Goal: Transaction & Acquisition: Purchase product/service

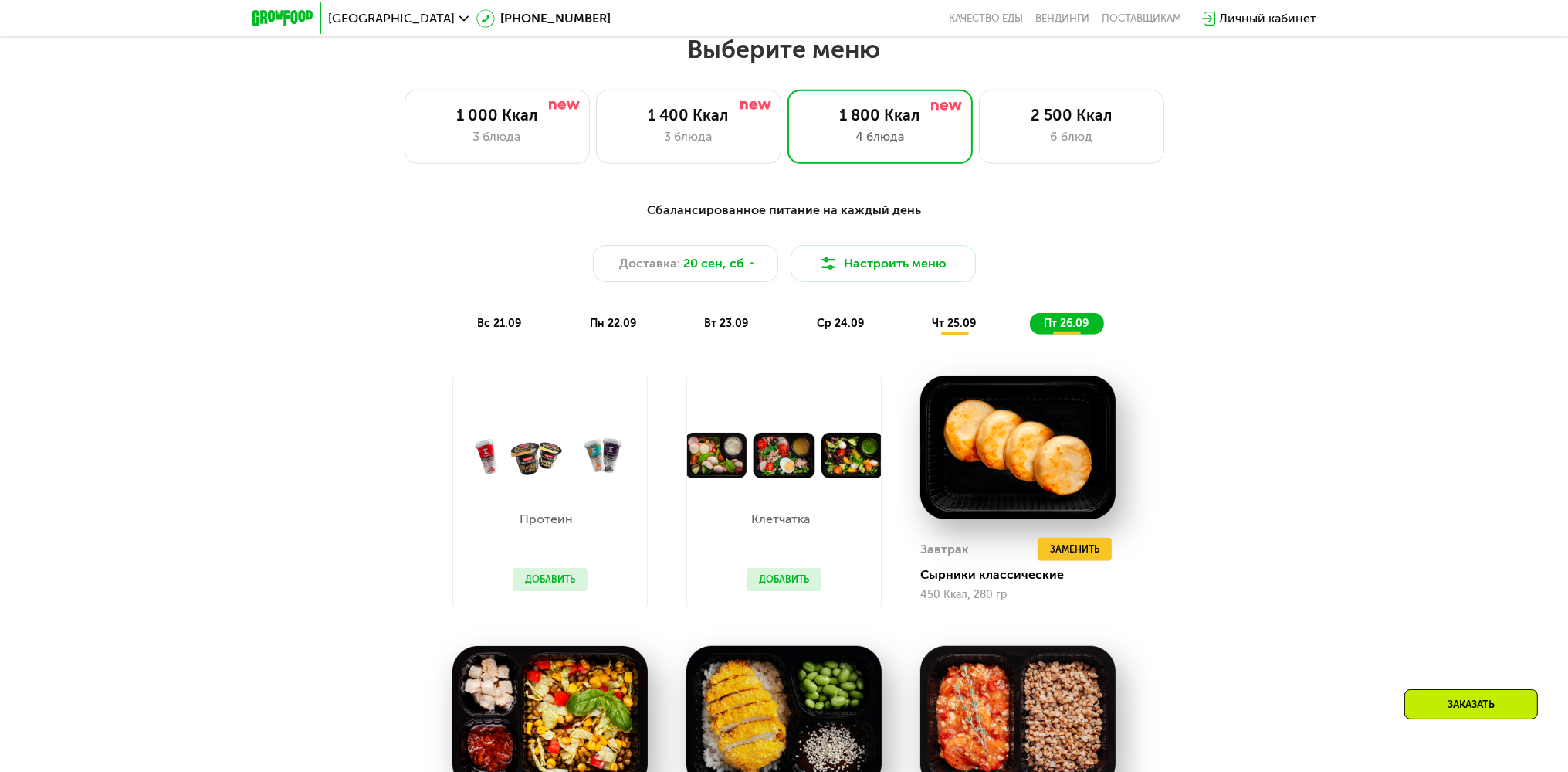
scroll to position [1684, 0]
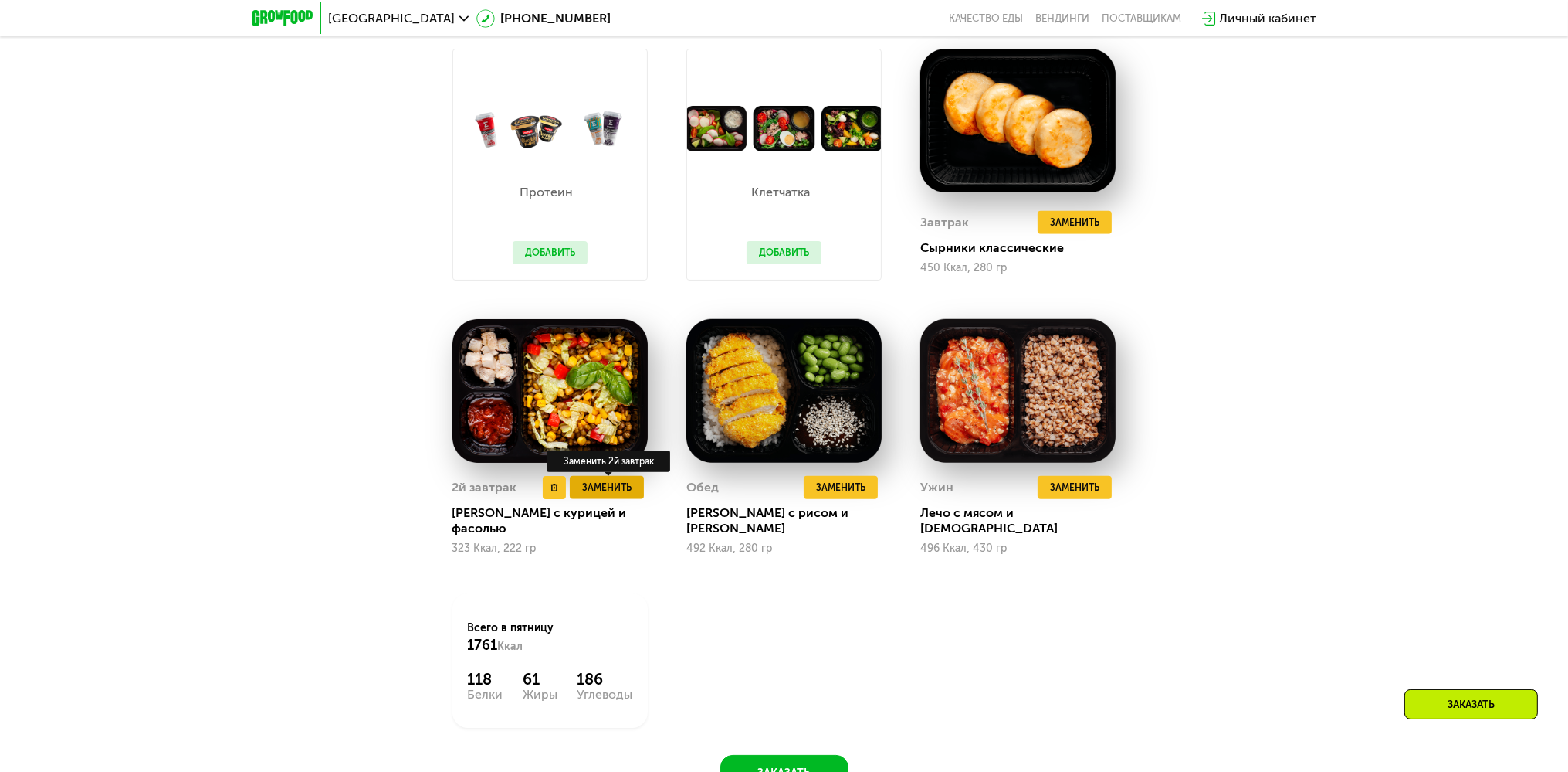
click at [602, 496] on span "Заменить" at bounding box center [607, 487] width 49 height 16
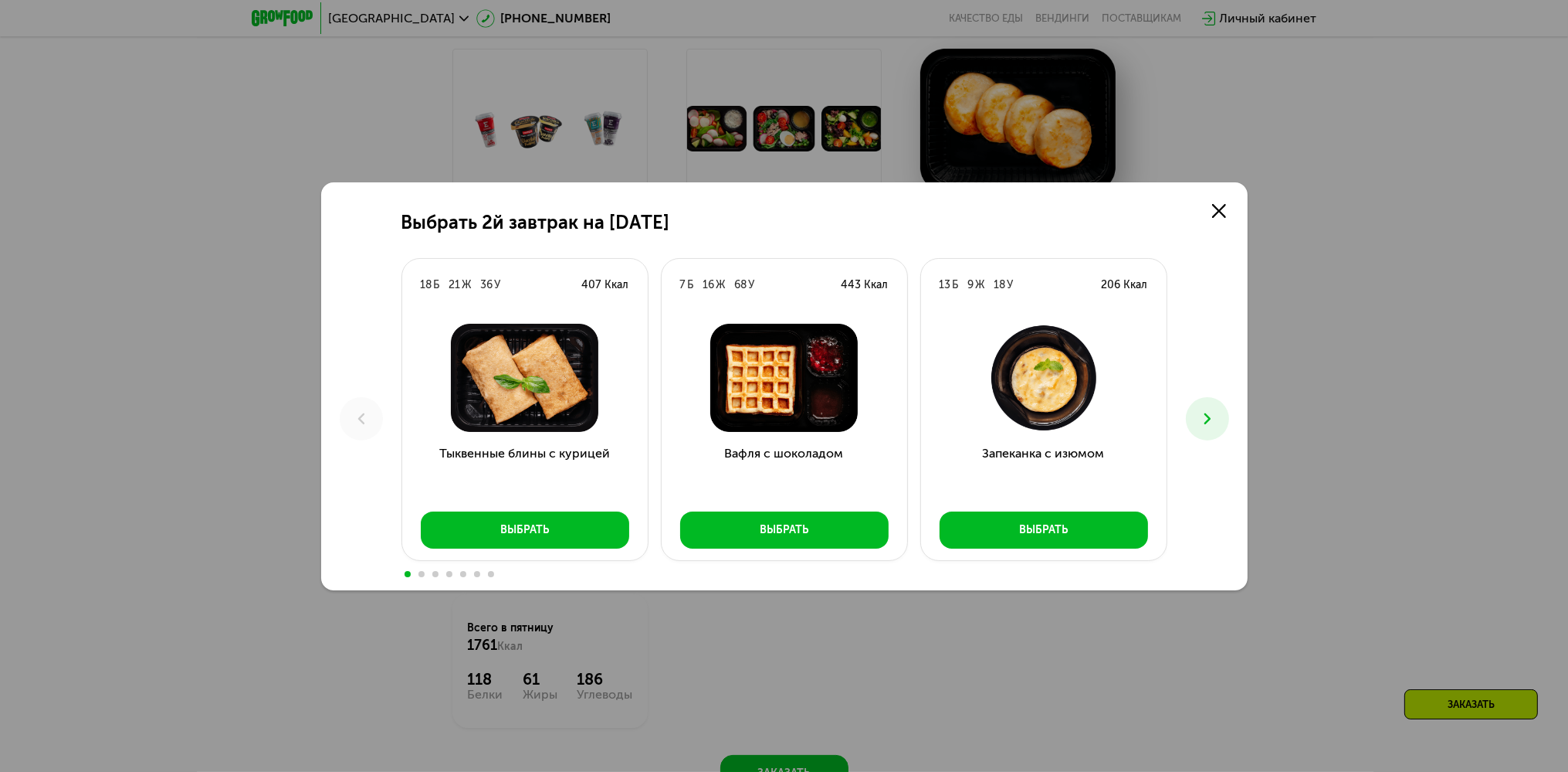
click at [1206, 419] on icon at bounding box center [1208, 419] width 18 height 18
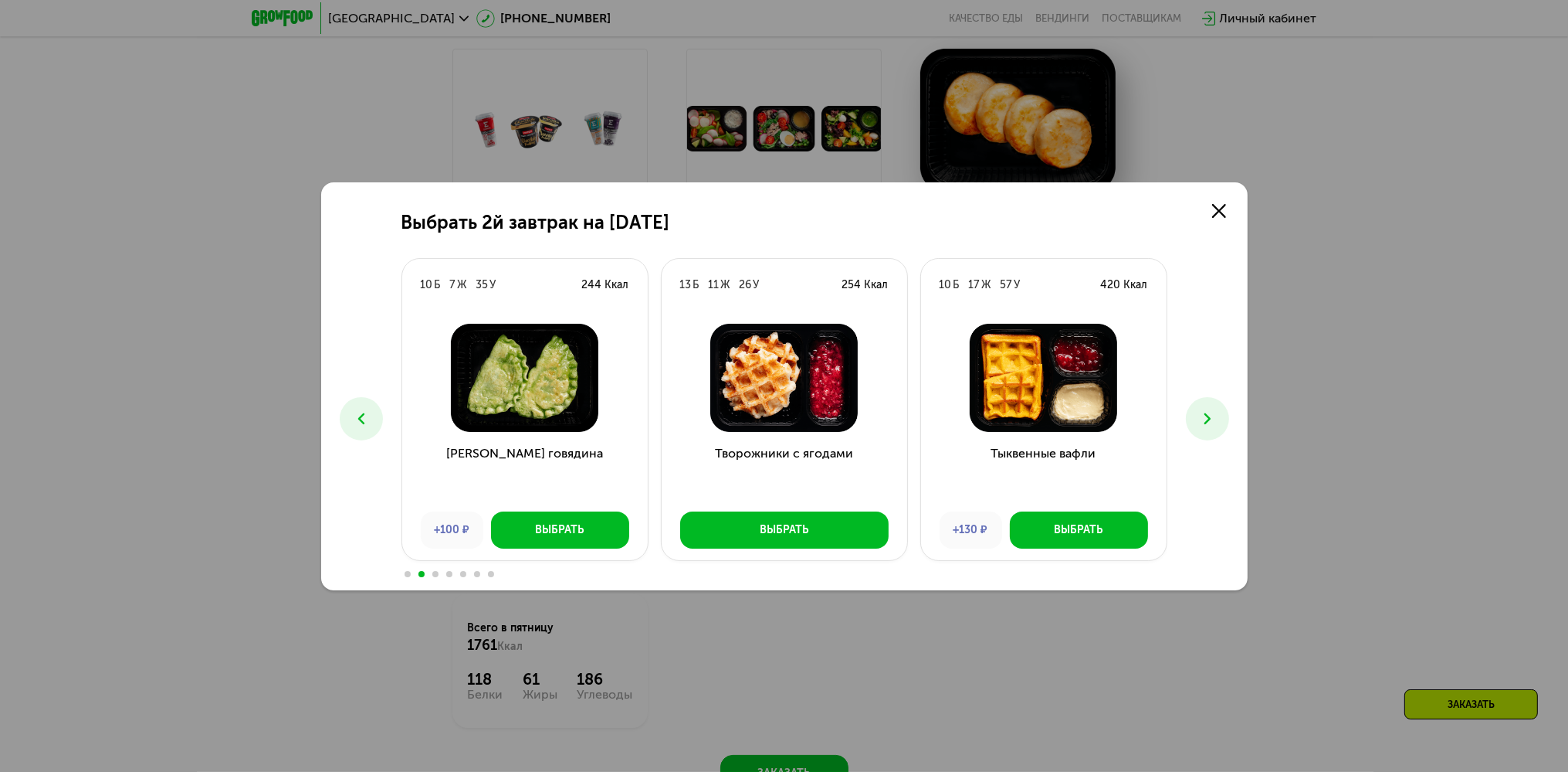
click at [1203, 420] on icon at bounding box center [1208, 419] width 18 height 18
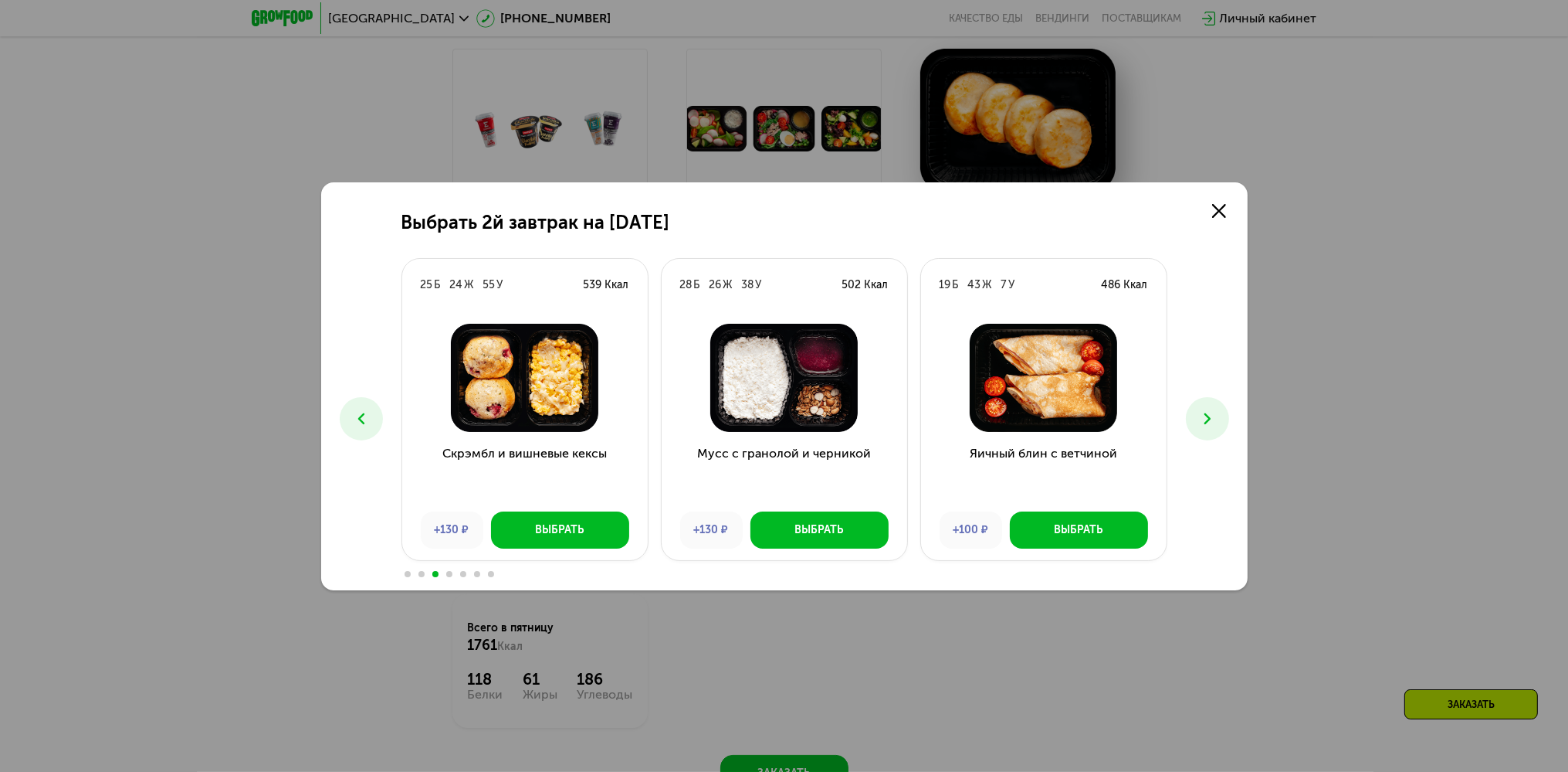
click at [1211, 411] on icon at bounding box center [1208, 419] width 18 height 18
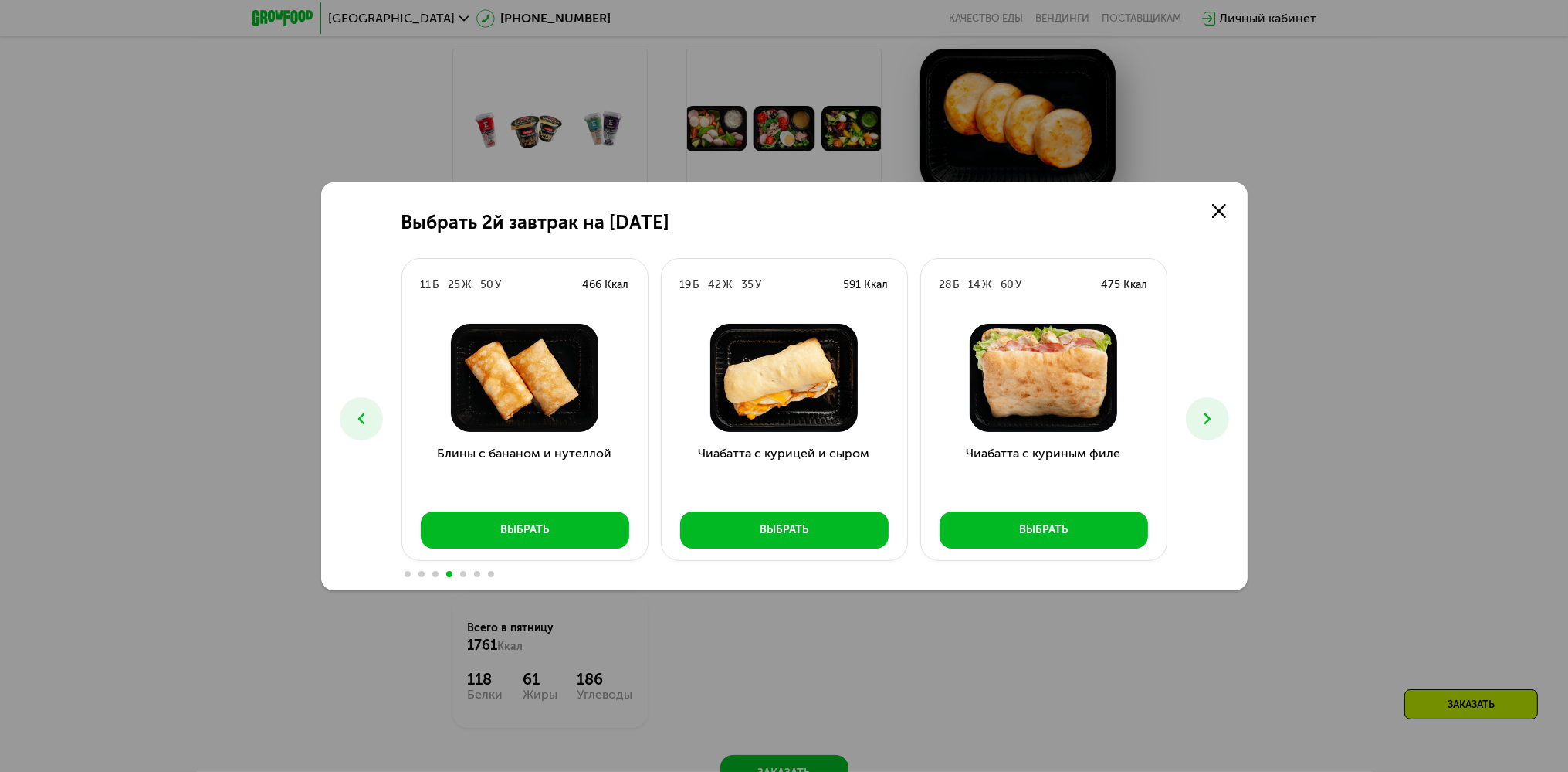
click at [1213, 412] on icon at bounding box center [1208, 419] width 18 height 18
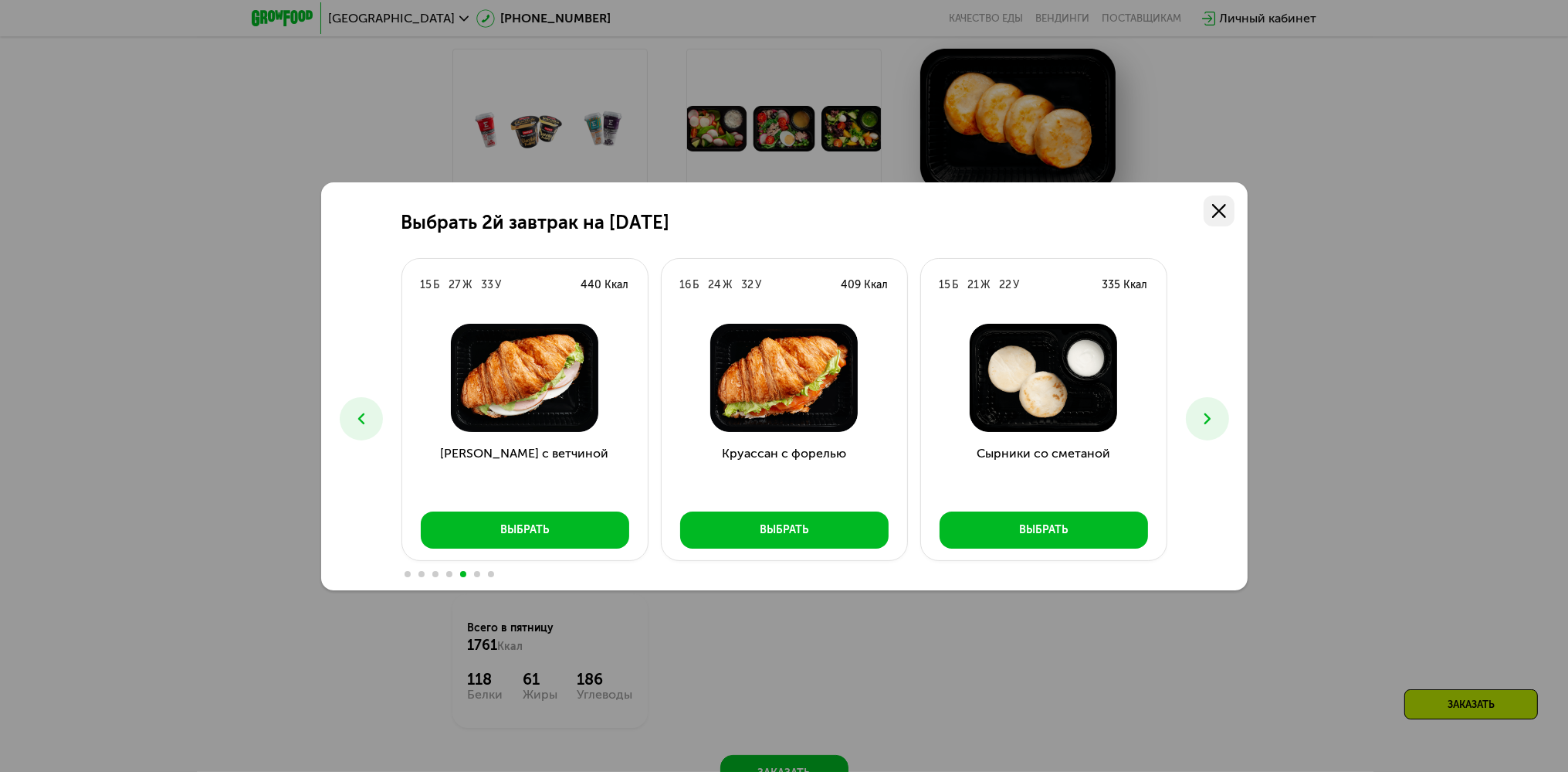
click at [1227, 212] on link at bounding box center [1218, 211] width 31 height 31
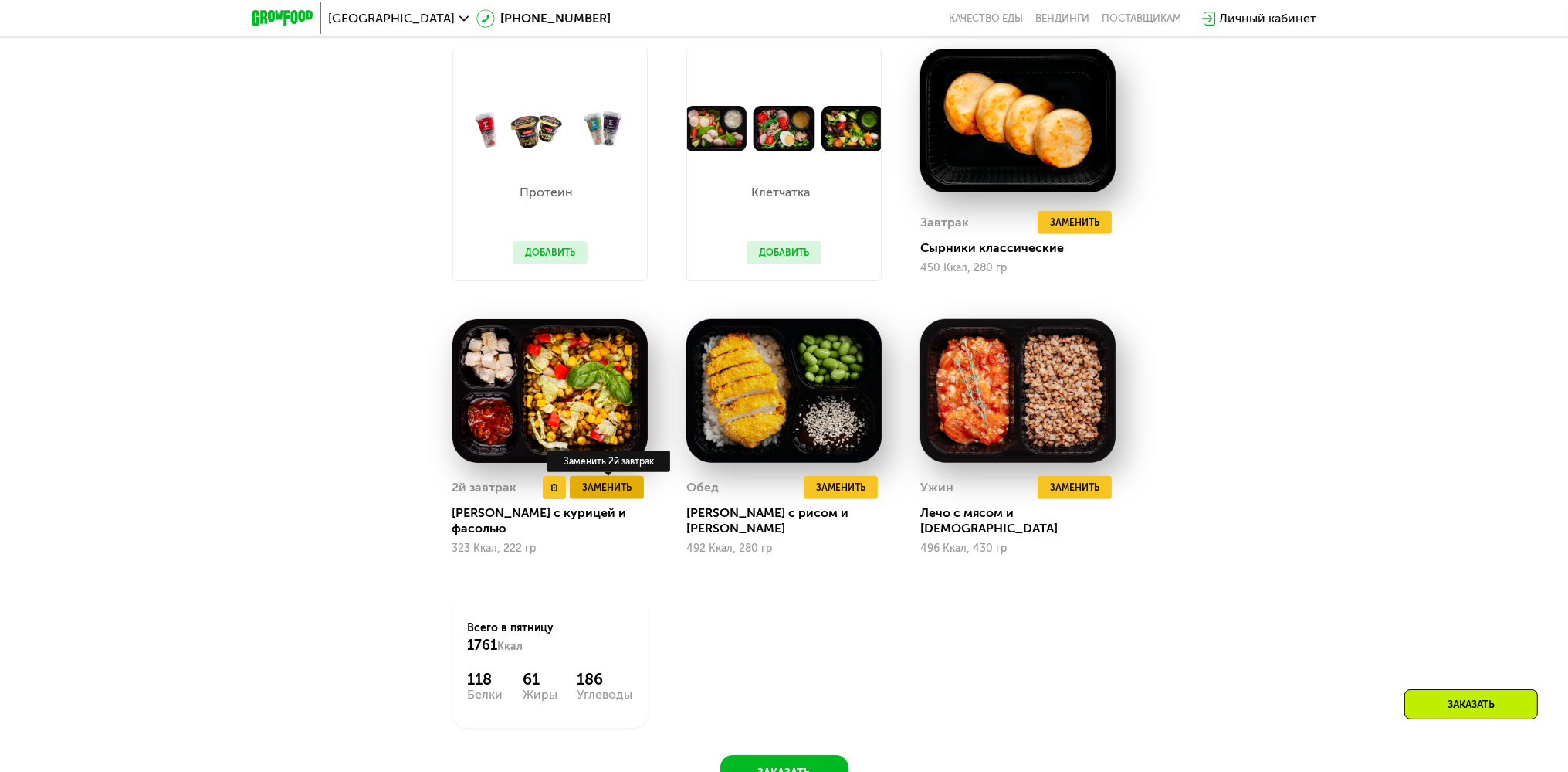
click at [616, 493] on span "Заменить" at bounding box center [607, 487] width 49 height 16
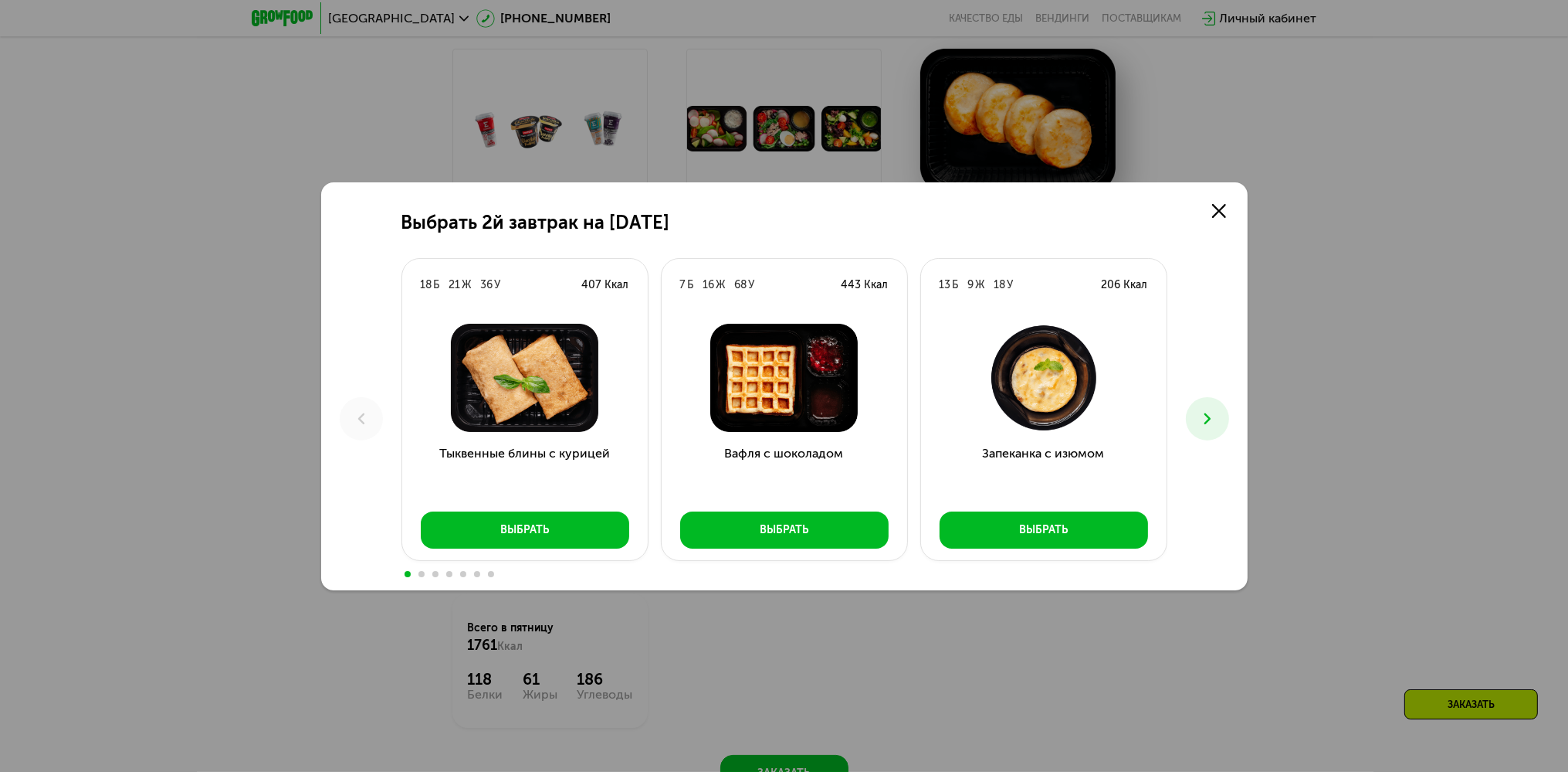
click at [1224, 428] on button at bounding box center [1208, 419] width 43 height 43
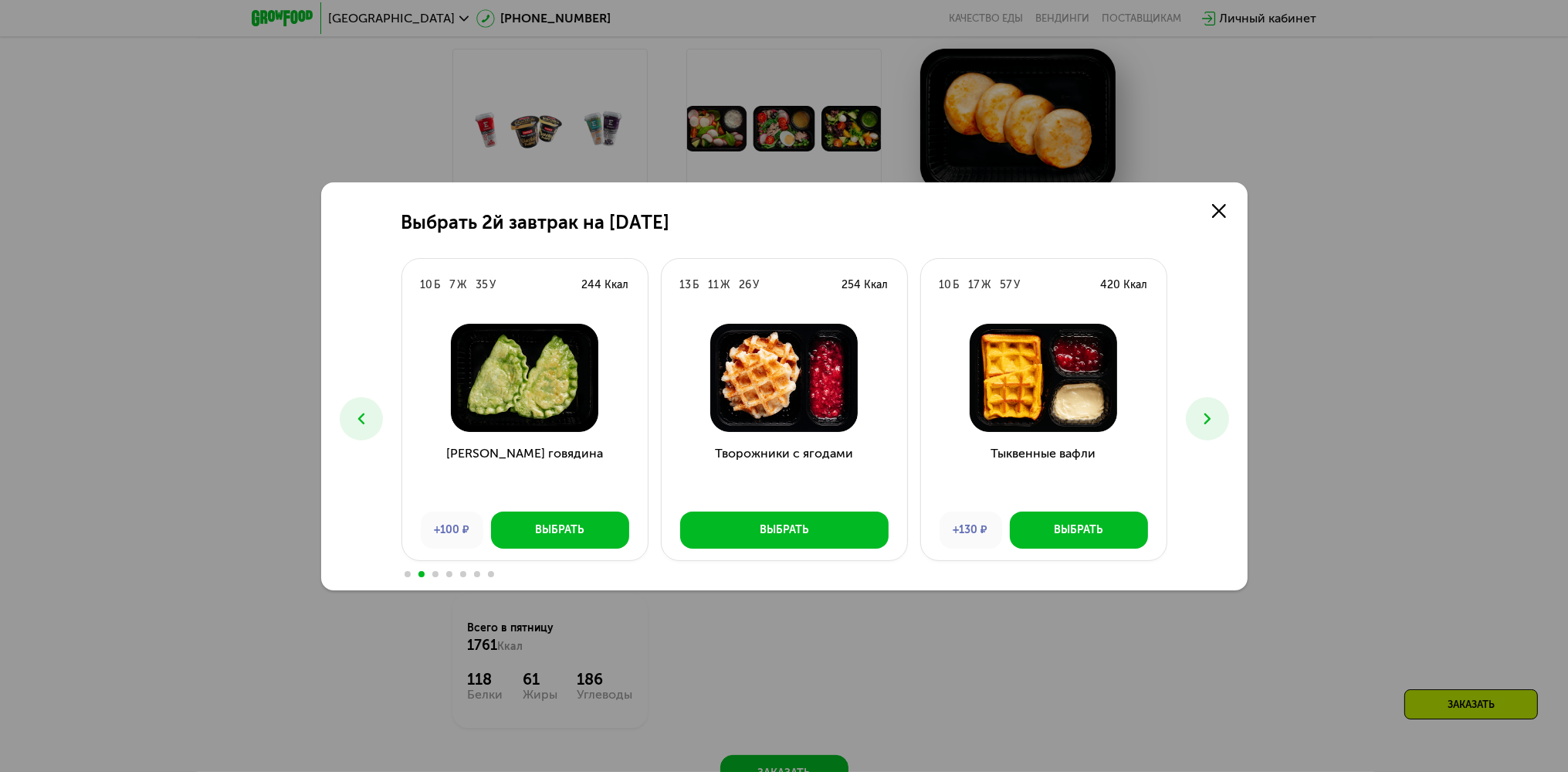
click at [1224, 428] on button at bounding box center [1208, 419] width 43 height 43
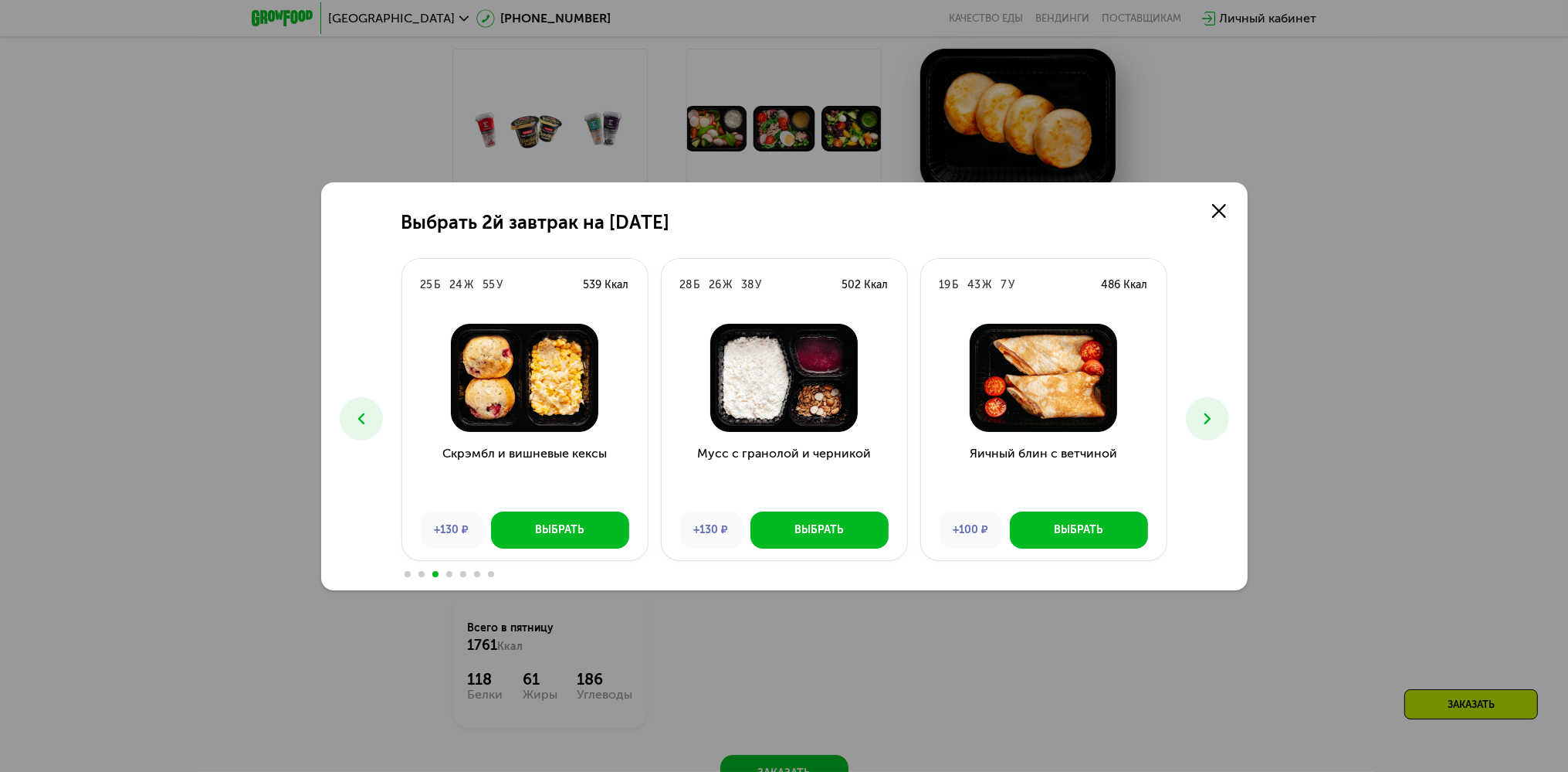
click at [1224, 428] on button at bounding box center [1208, 419] width 43 height 43
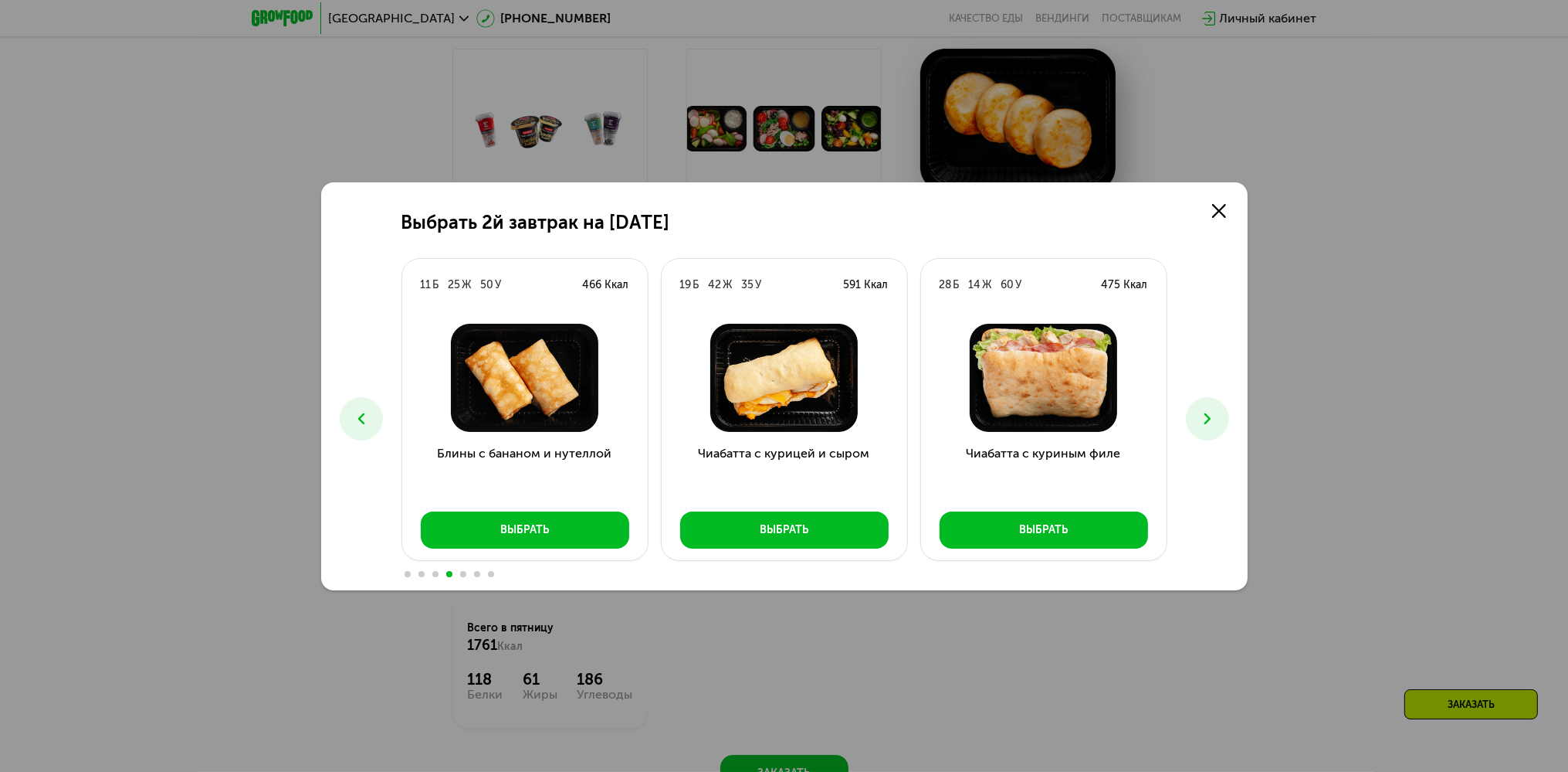
click at [1224, 428] on button at bounding box center [1208, 419] width 43 height 43
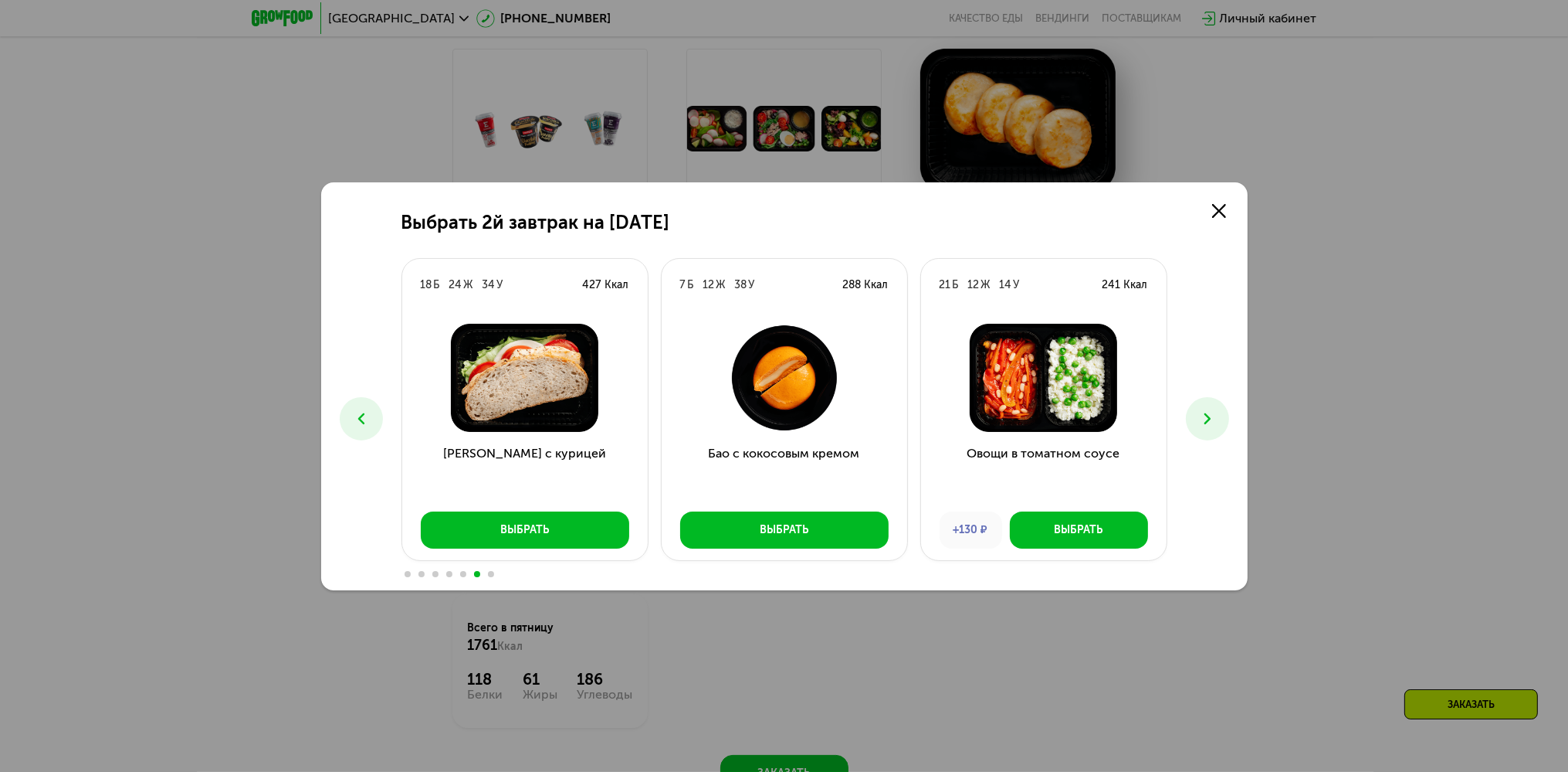
click at [1224, 428] on button at bounding box center [1208, 419] width 43 height 43
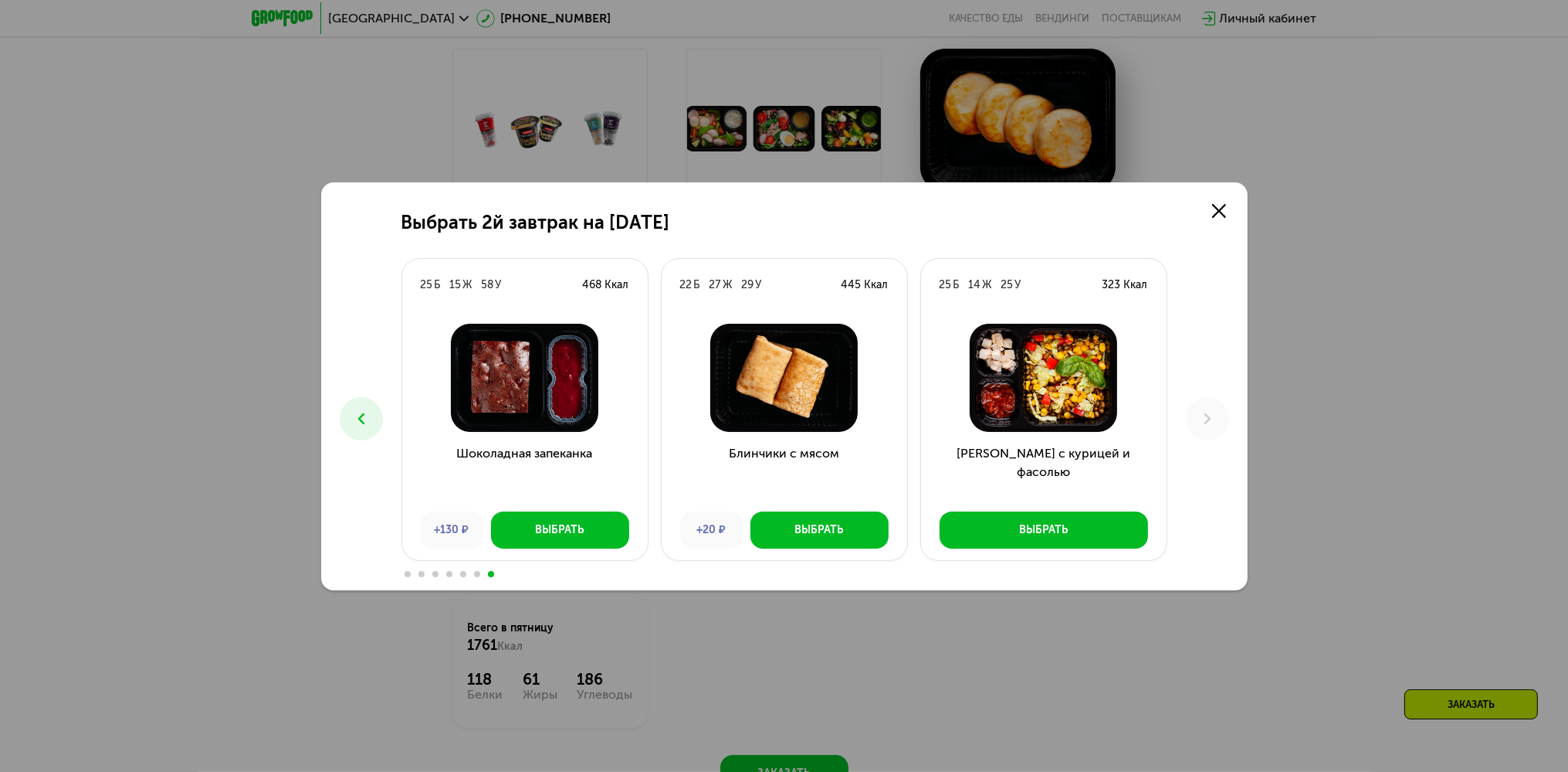
click at [360, 410] on icon at bounding box center [361, 419] width 18 height 18
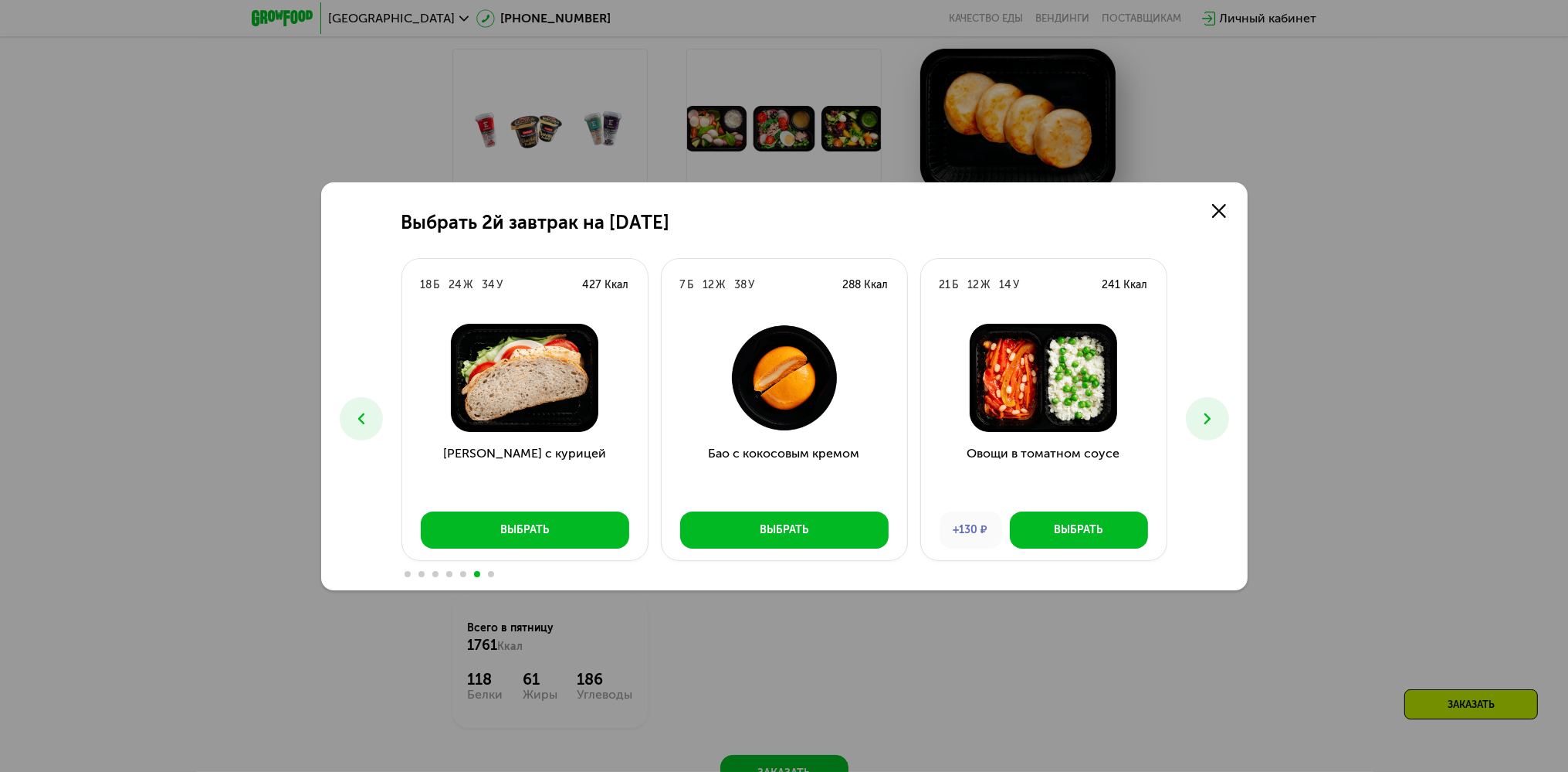
click at [360, 410] on icon at bounding box center [361, 419] width 18 height 18
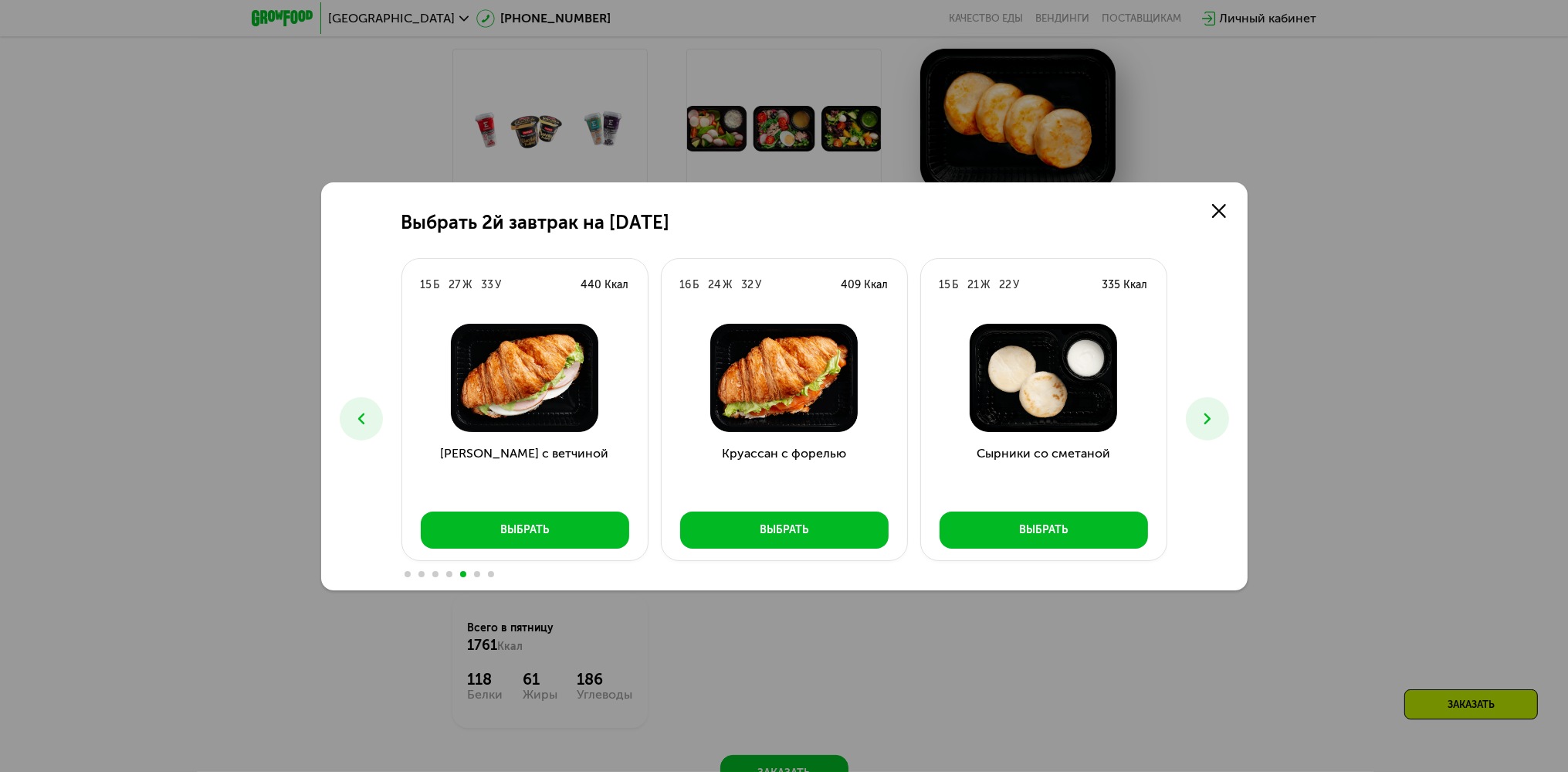
click at [360, 410] on icon at bounding box center [361, 419] width 18 height 18
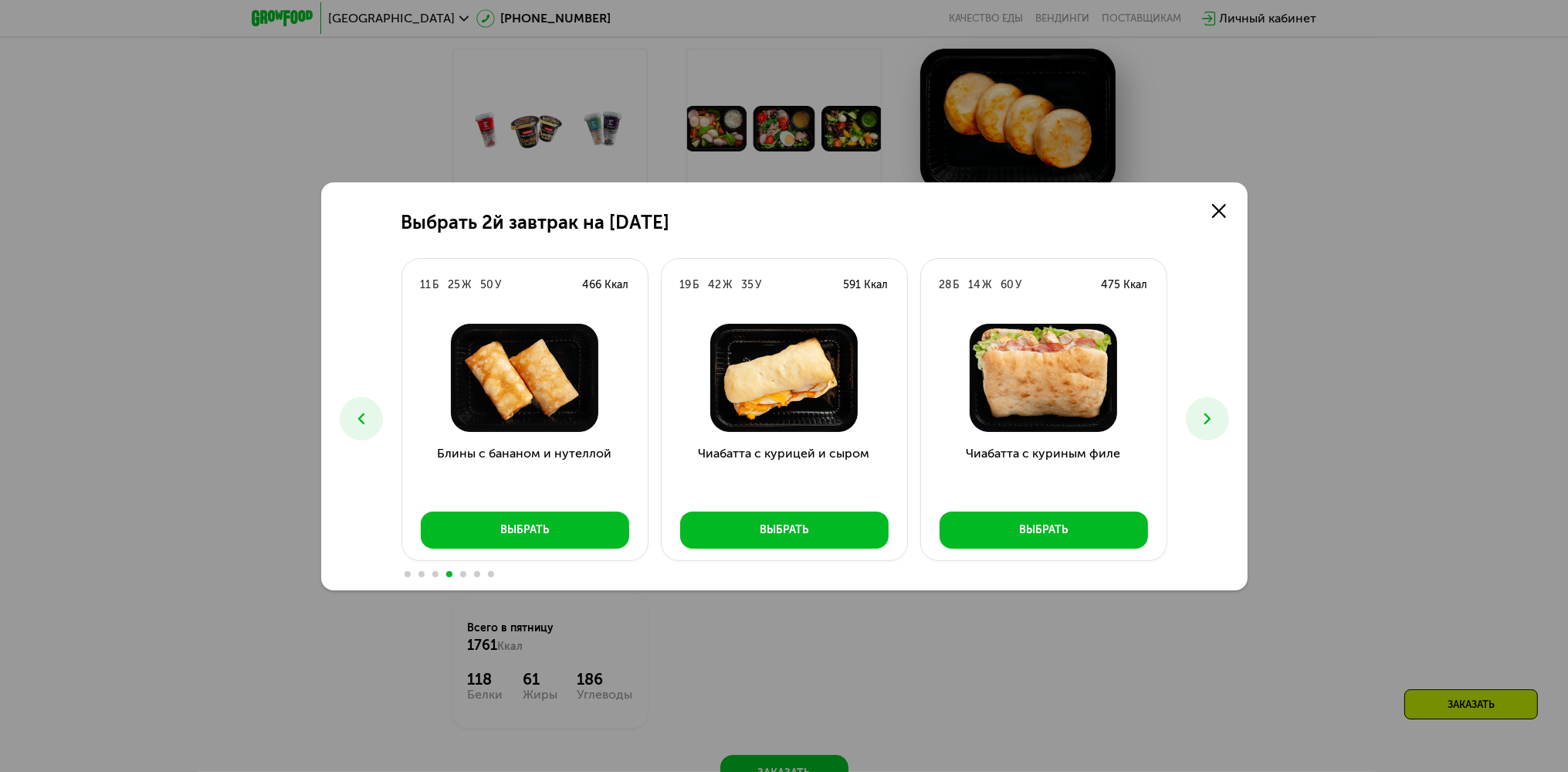
click at [360, 424] on icon at bounding box center [361, 419] width 18 height 18
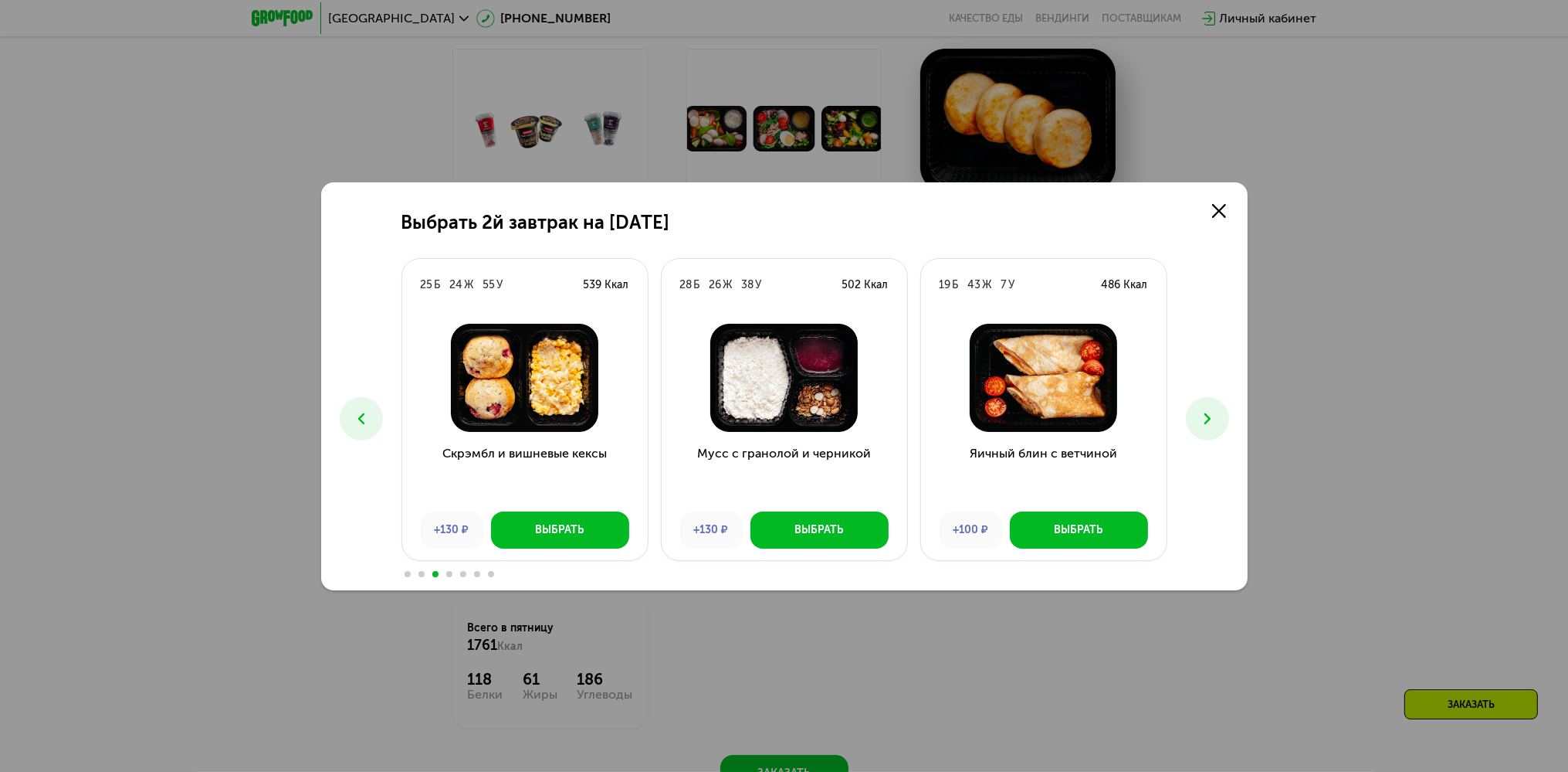
click at [1209, 408] on button at bounding box center [1208, 419] width 43 height 43
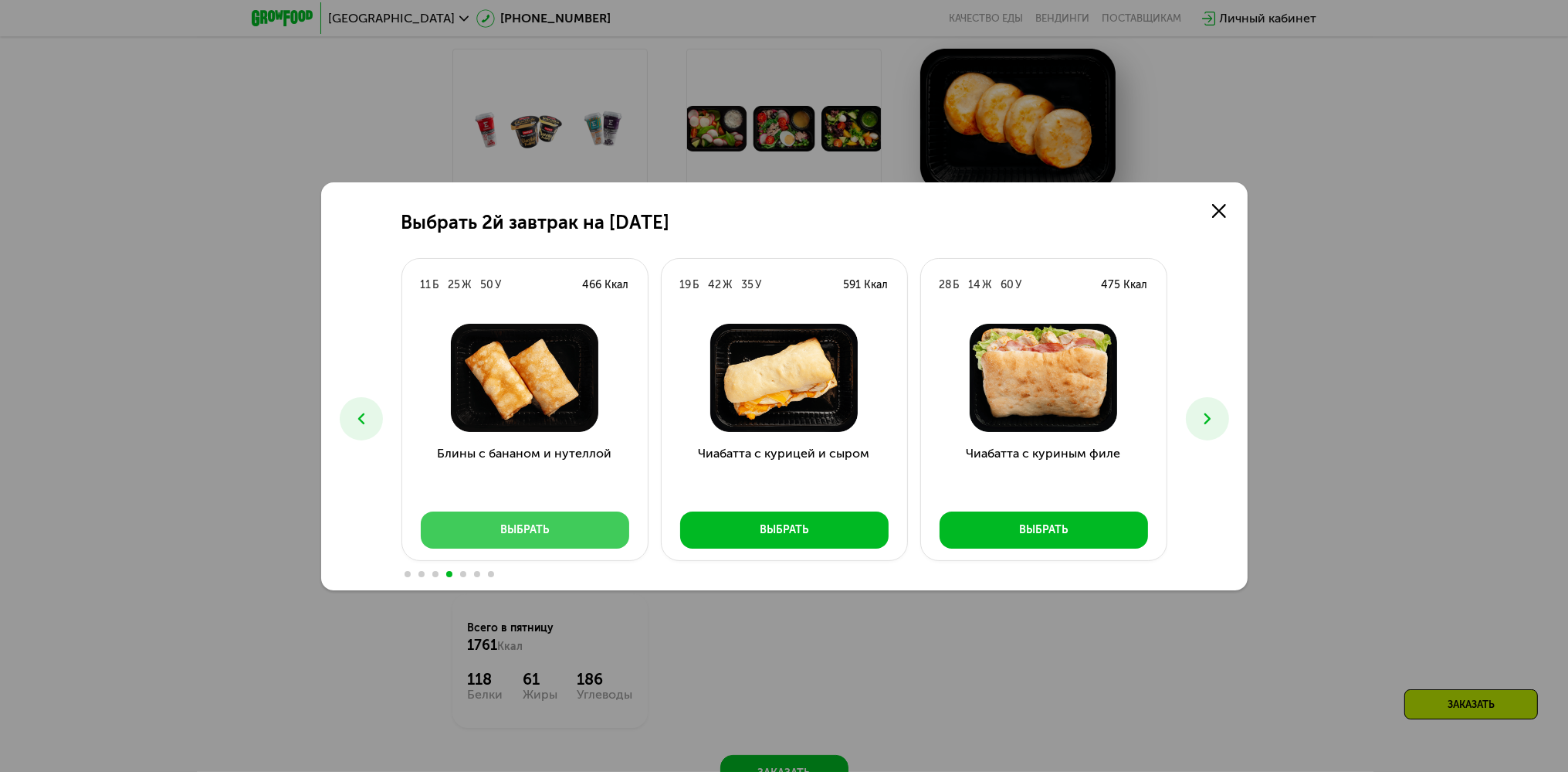
click at [489, 521] on button "Выбрать" at bounding box center [525, 530] width 208 height 37
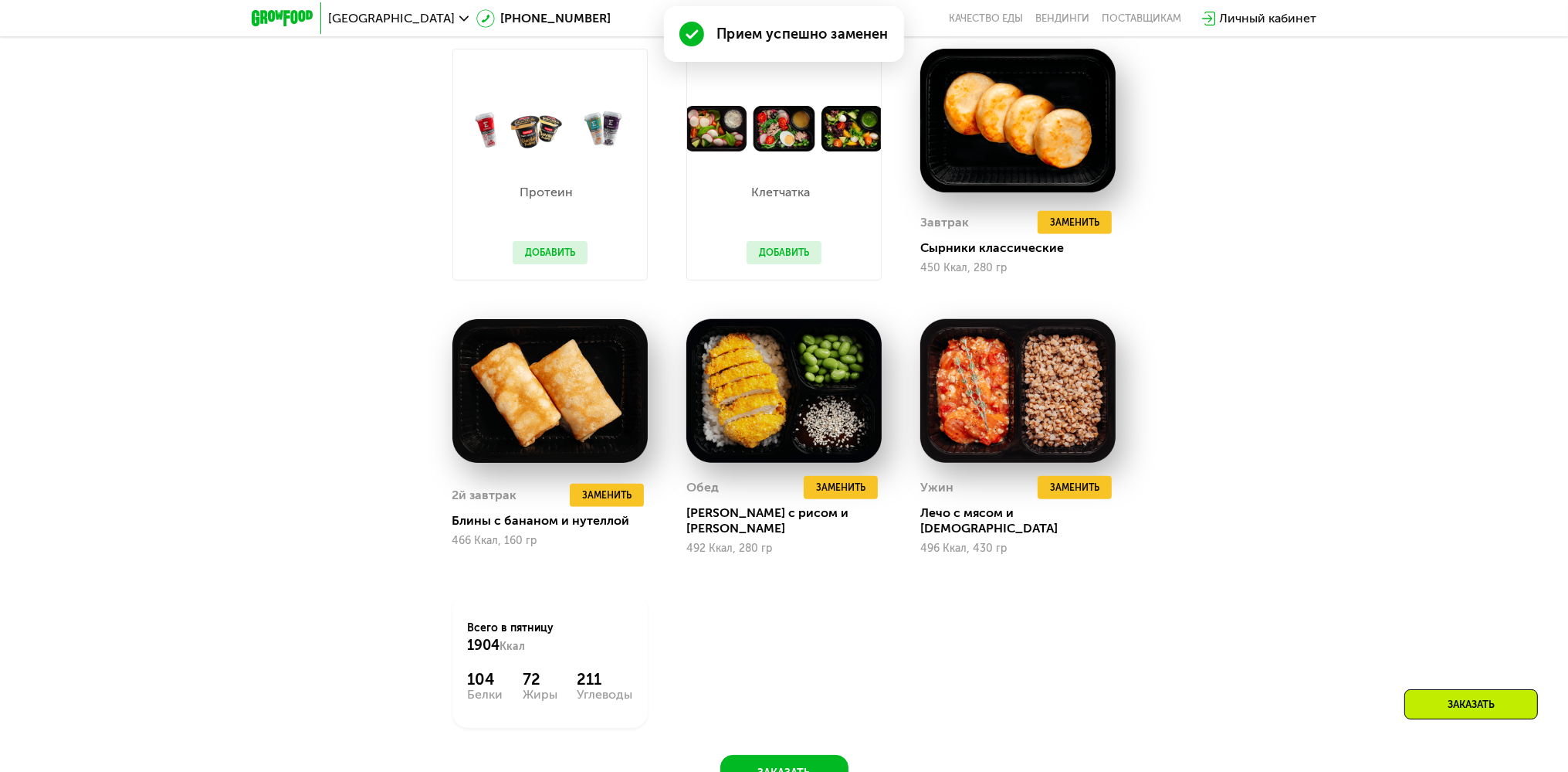
click at [1317, 358] on div "Сбалансированное питание на каждый день Доставка: [DATE] Настроить меню Настрое…" at bounding box center [784, 321] width 1568 height 1017
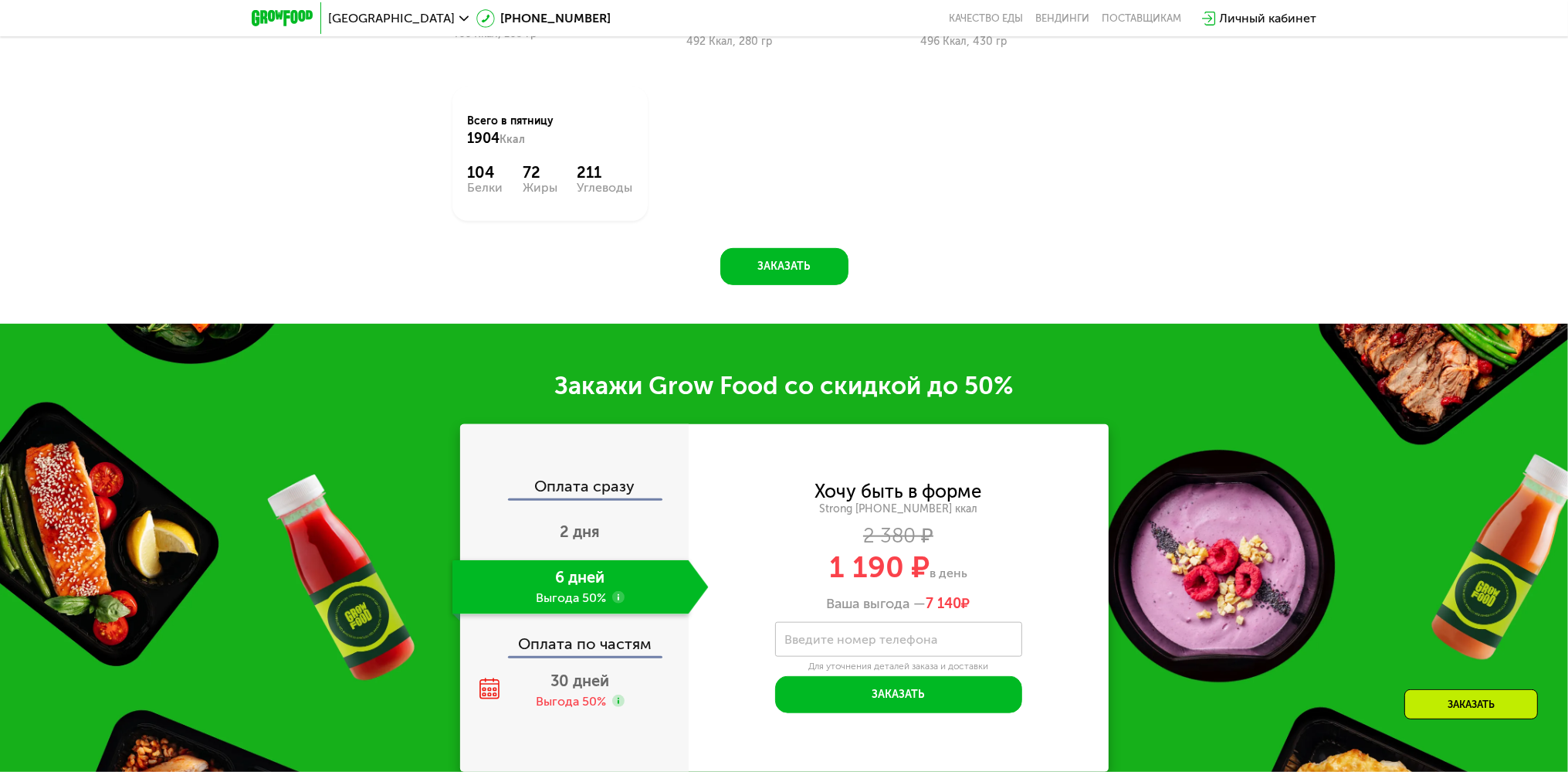
scroll to position [2456, 0]
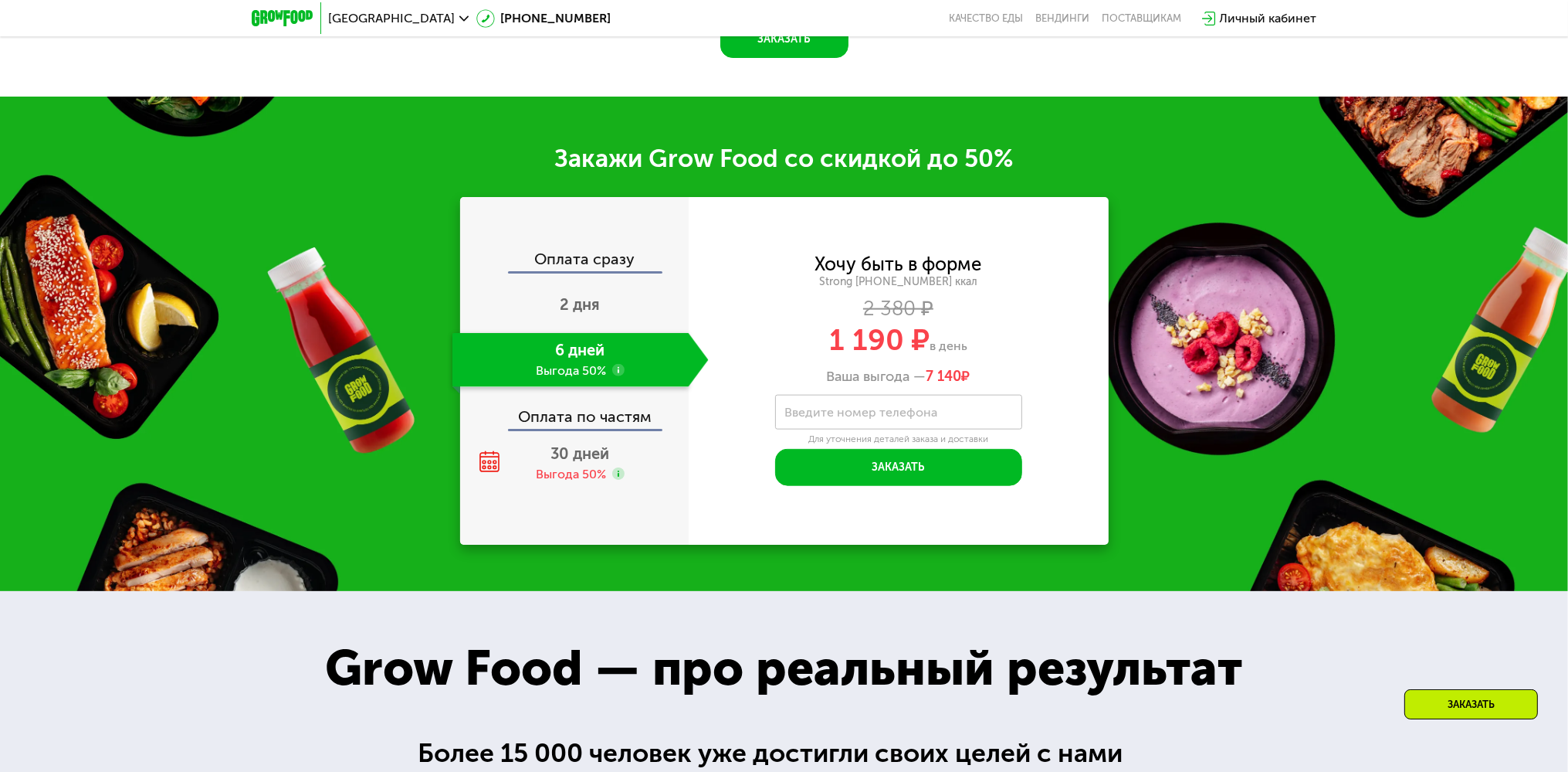
click at [619, 364] on use at bounding box center [618, 370] width 12 height 12
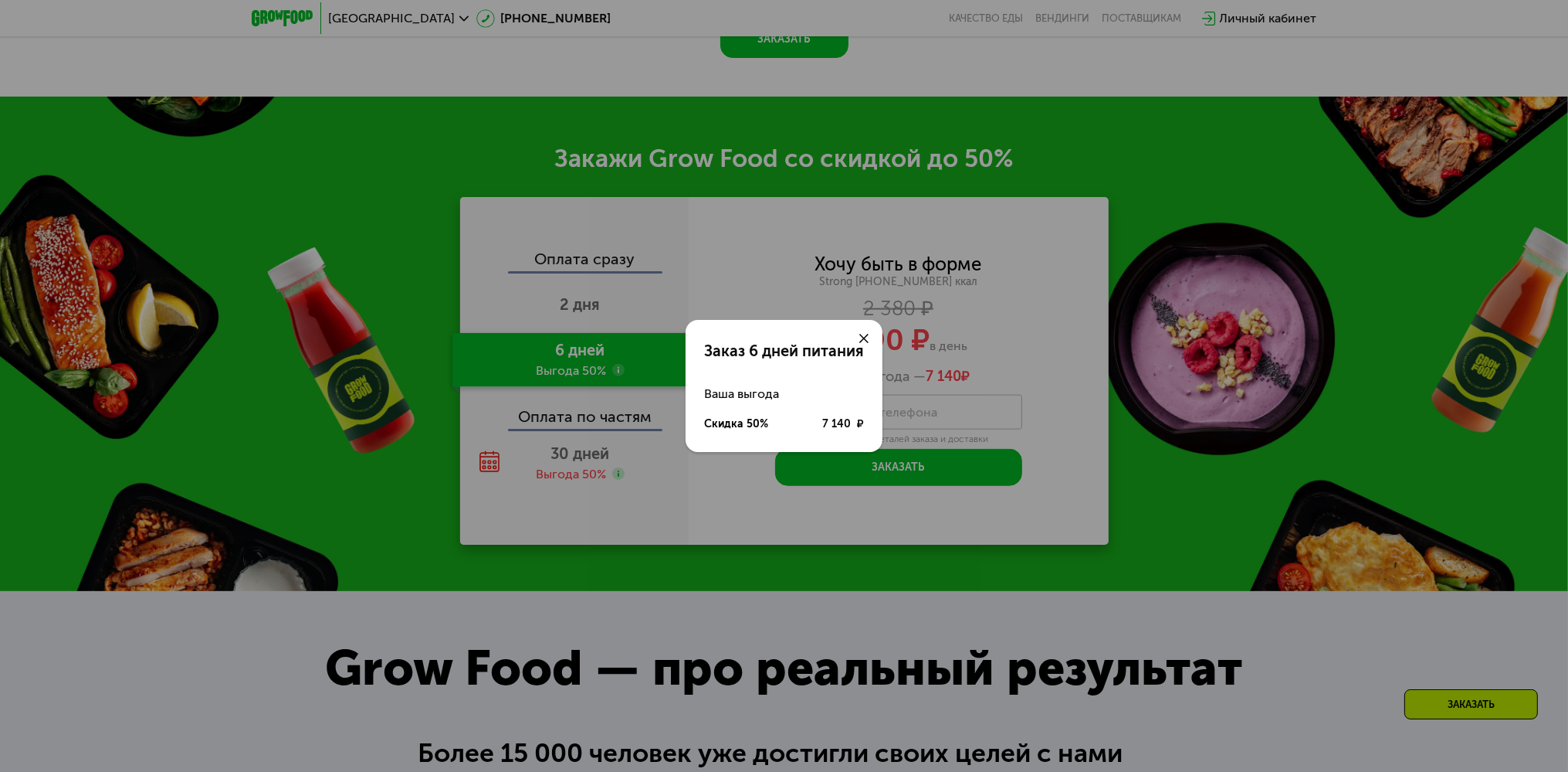
click at [870, 338] on div at bounding box center [864, 338] width 37 height 37
click at [870, 336] on div at bounding box center [864, 338] width 37 height 37
click at [869, 331] on div at bounding box center [864, 338] width 37 height 37
click at [864, 336] on icon at bounding box center [864, 338] width 9 height 9
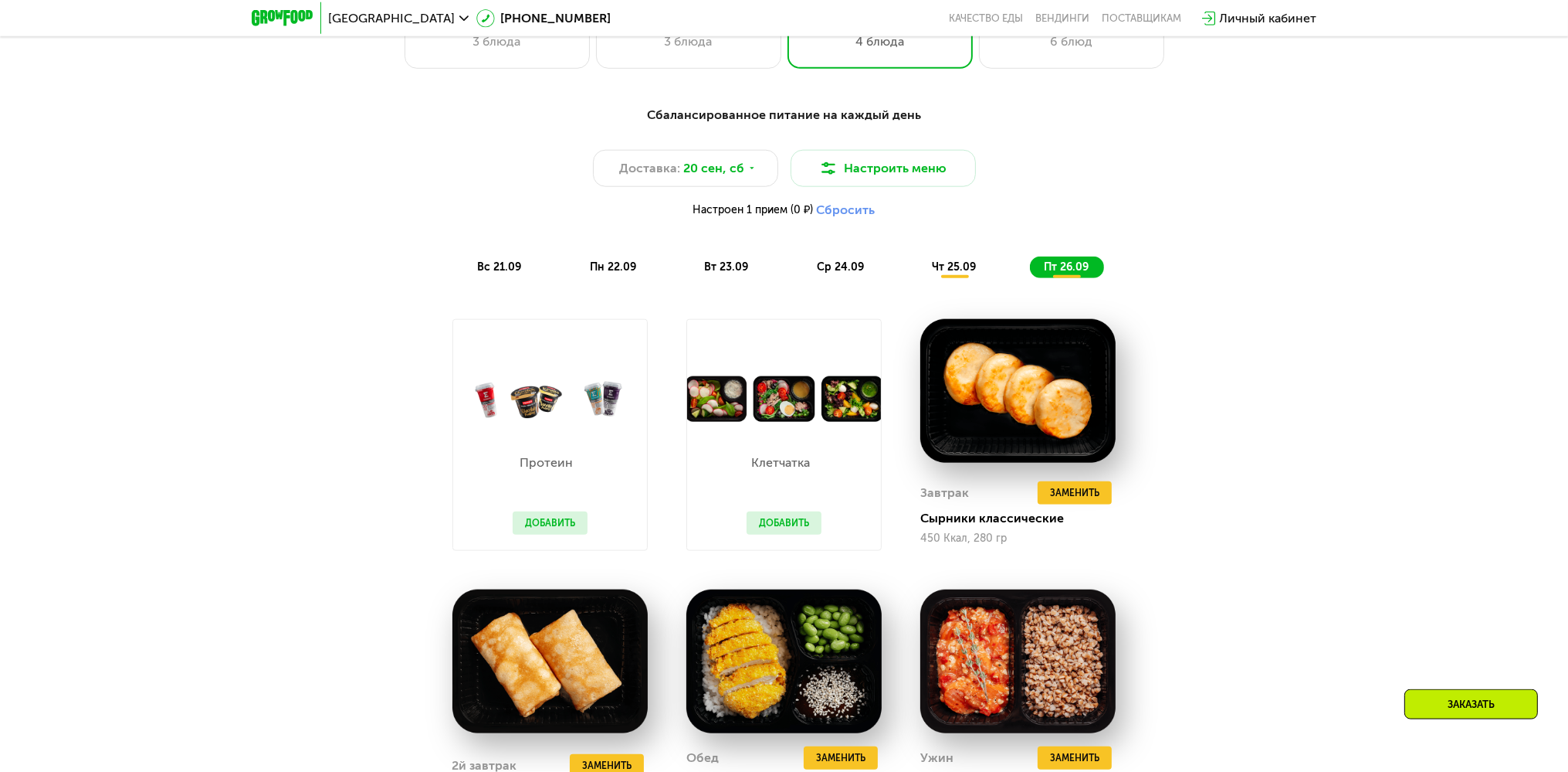
scroll to position [1558, 0]
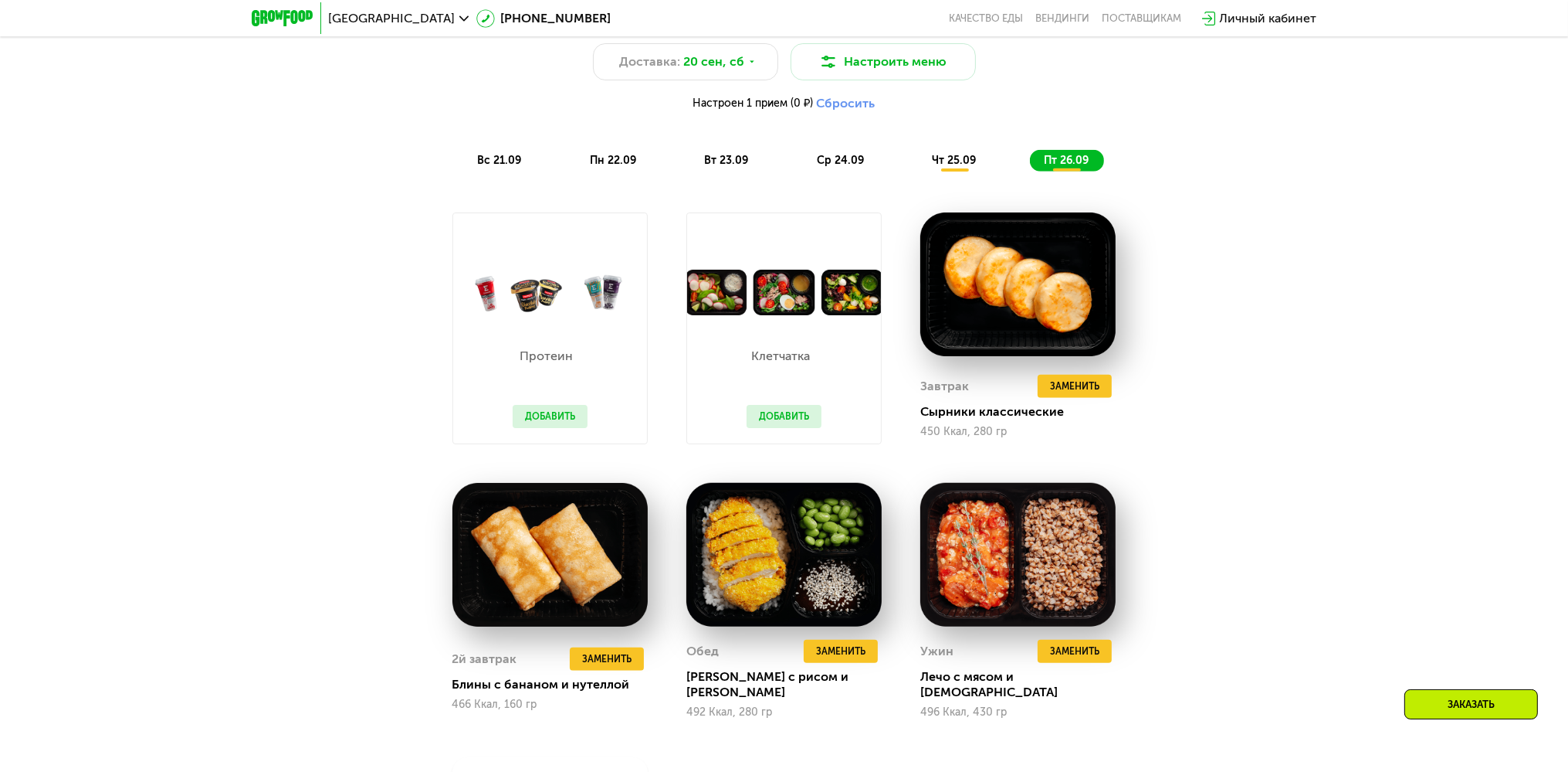
click at [511, 157] on div "вс 21.09" at bounding box center [501, 161] width 73 height 22
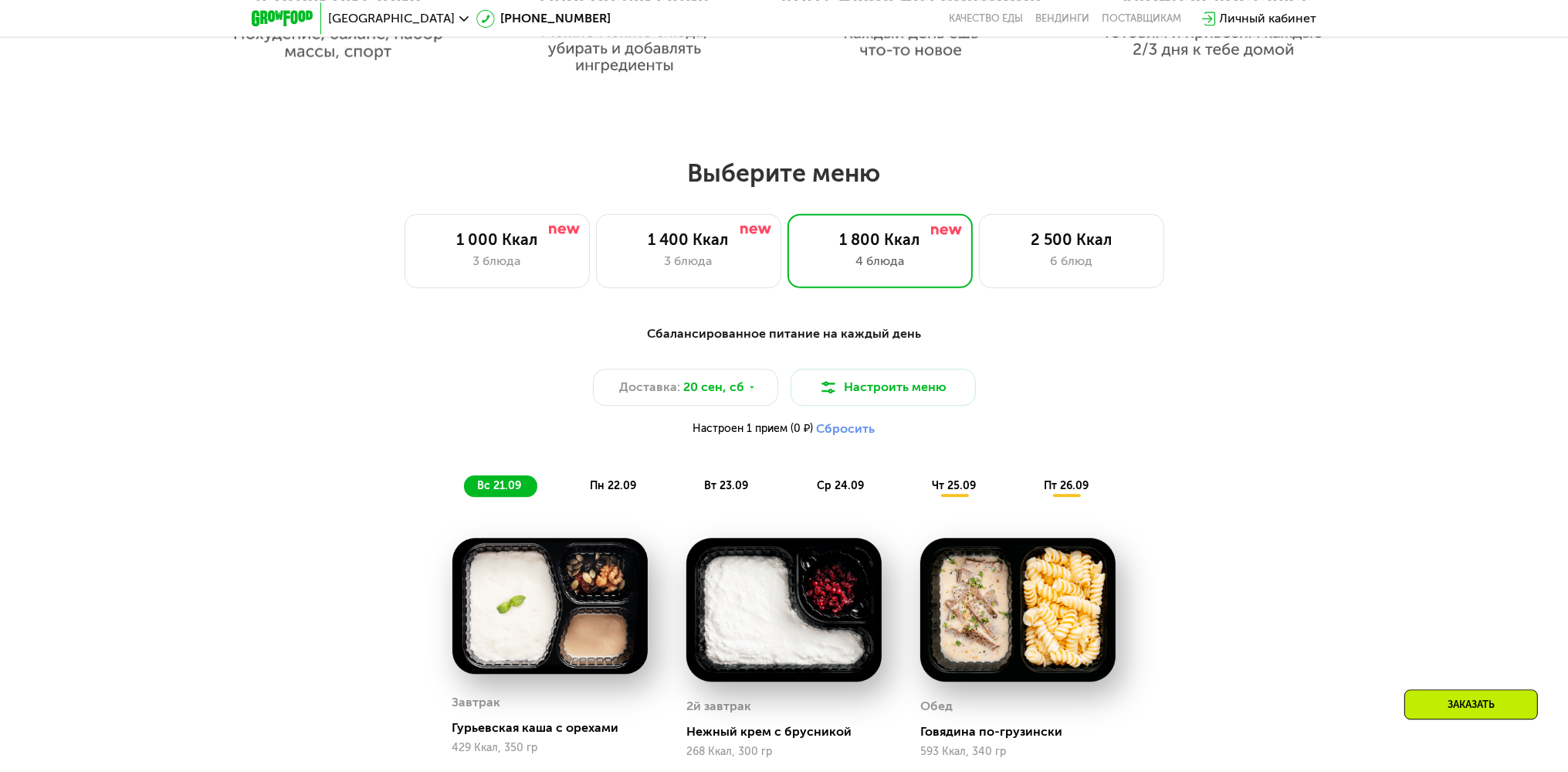
scroll to position [1233, 0]
click at [1067, 486] on span "пт 26.09" at bounding box center [1066, 486] width 45 height 13
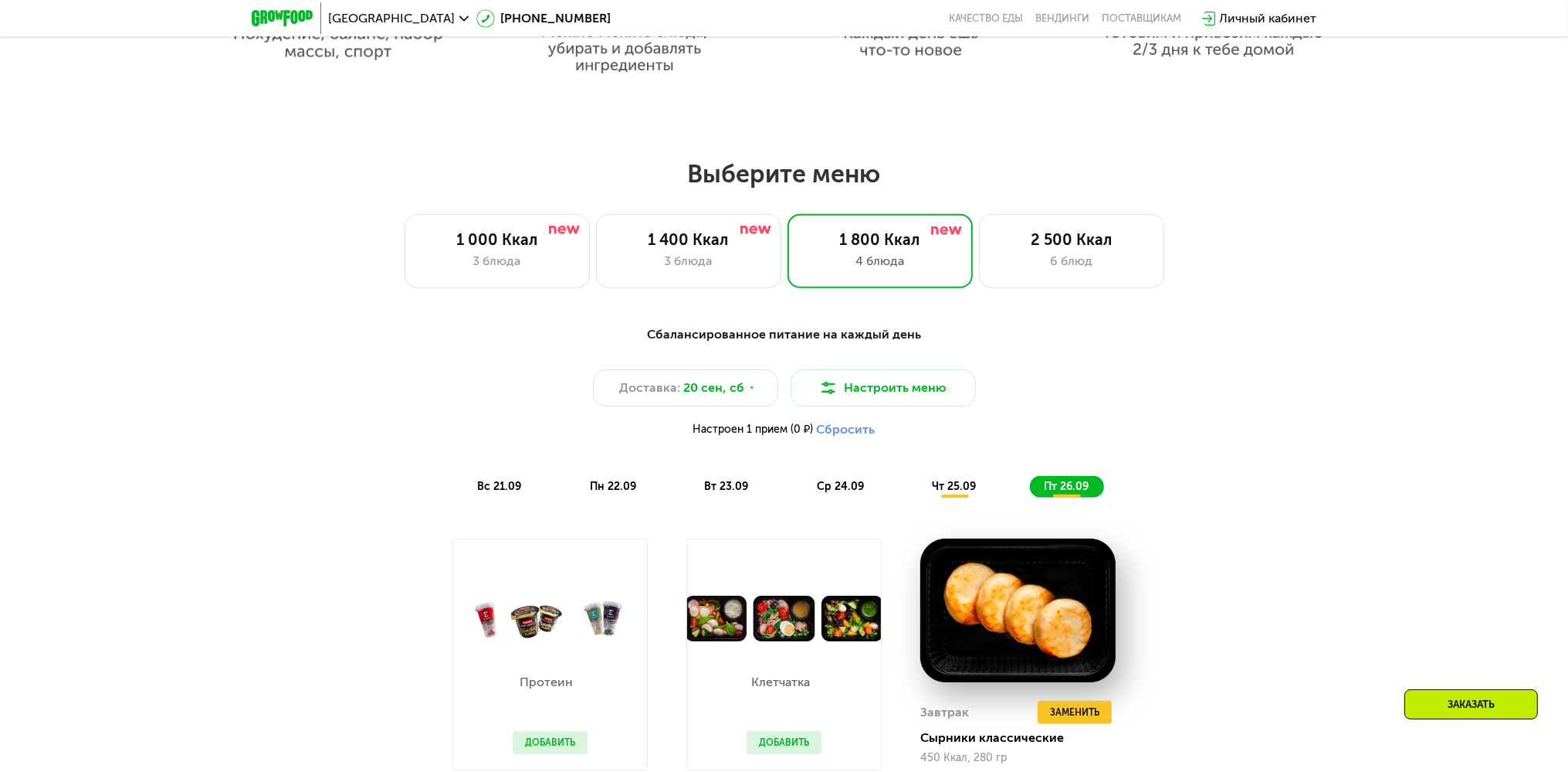
click at [508, 492] on span "вс 21.09" at bounding box center [499, 486] width 44 height 13
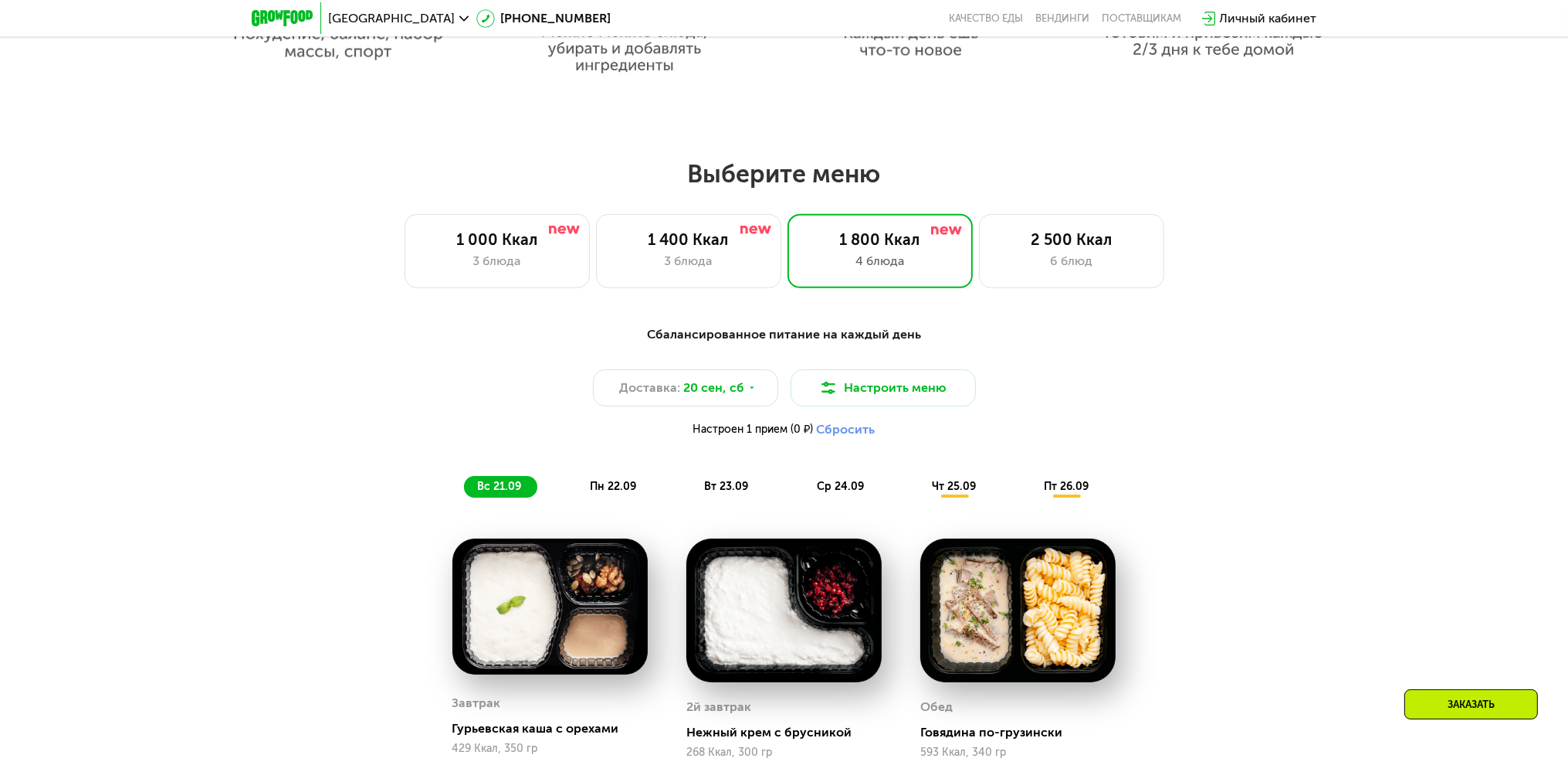
click at [613, 503] on div "Сбалансированное питание на каждый день Доставка: [DATE] Настроить меню Настрое…" at bounding box center [784, 411] width 933 height 191
click at [762, 394] on div "Доставка: [DATE]" at bounding box center [686, 387] width 186 height 37
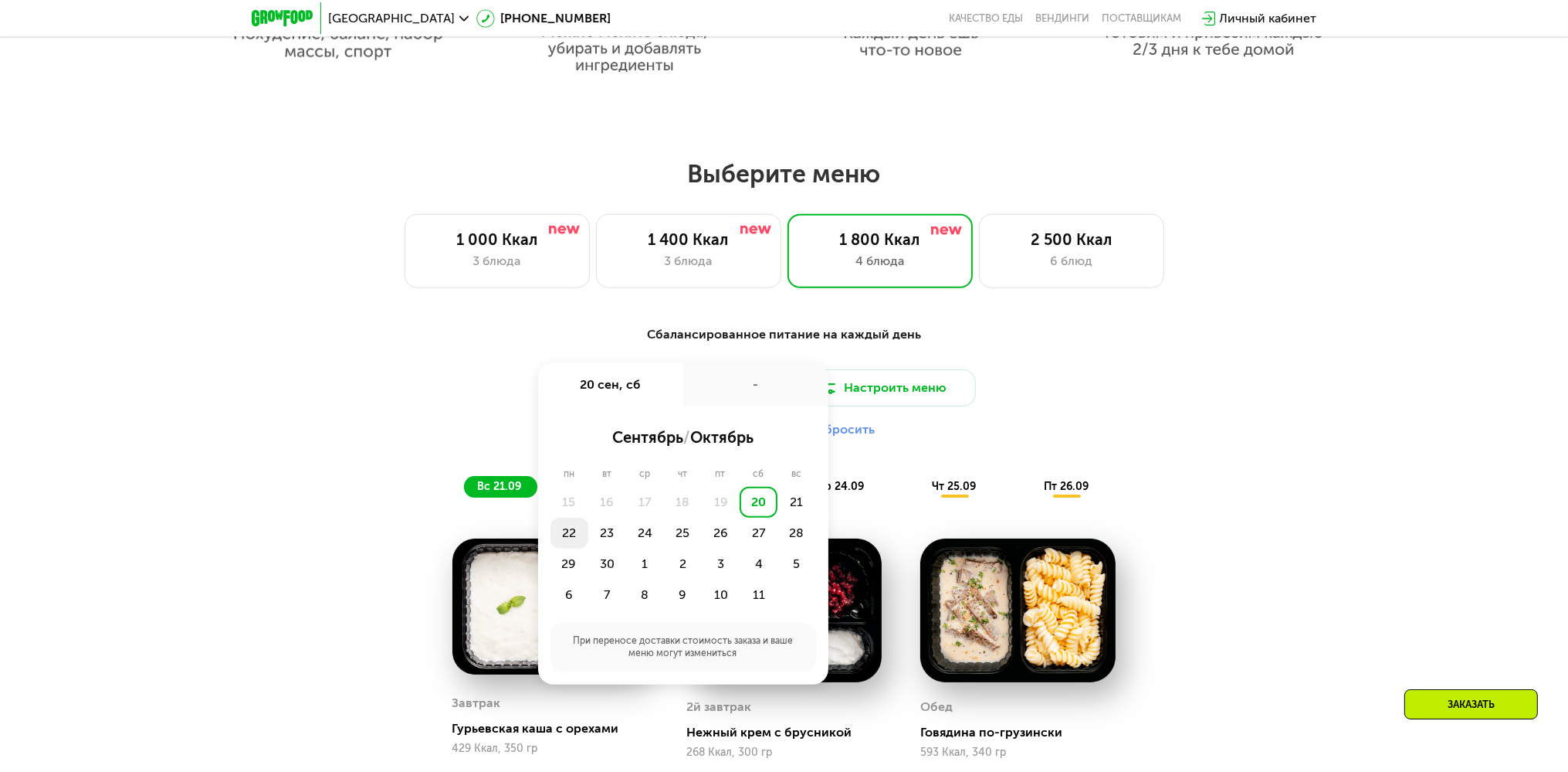
click at [576, 542] on div "22" at bounding box center [569, 533] width 37 height 31
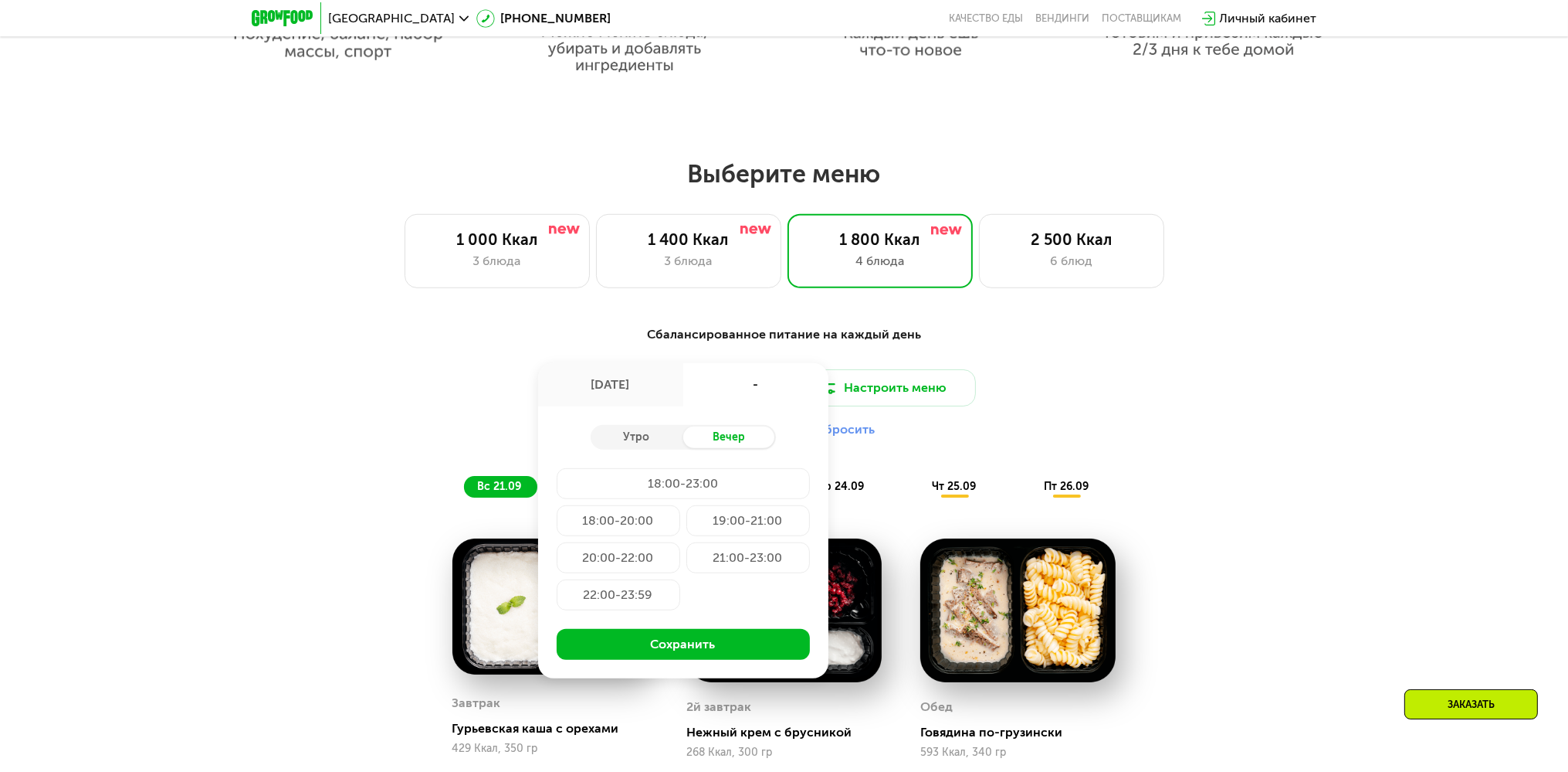
click at [752, 531] on div "19:00-21:00" at bounding box center [748, 520] width 123 height 31
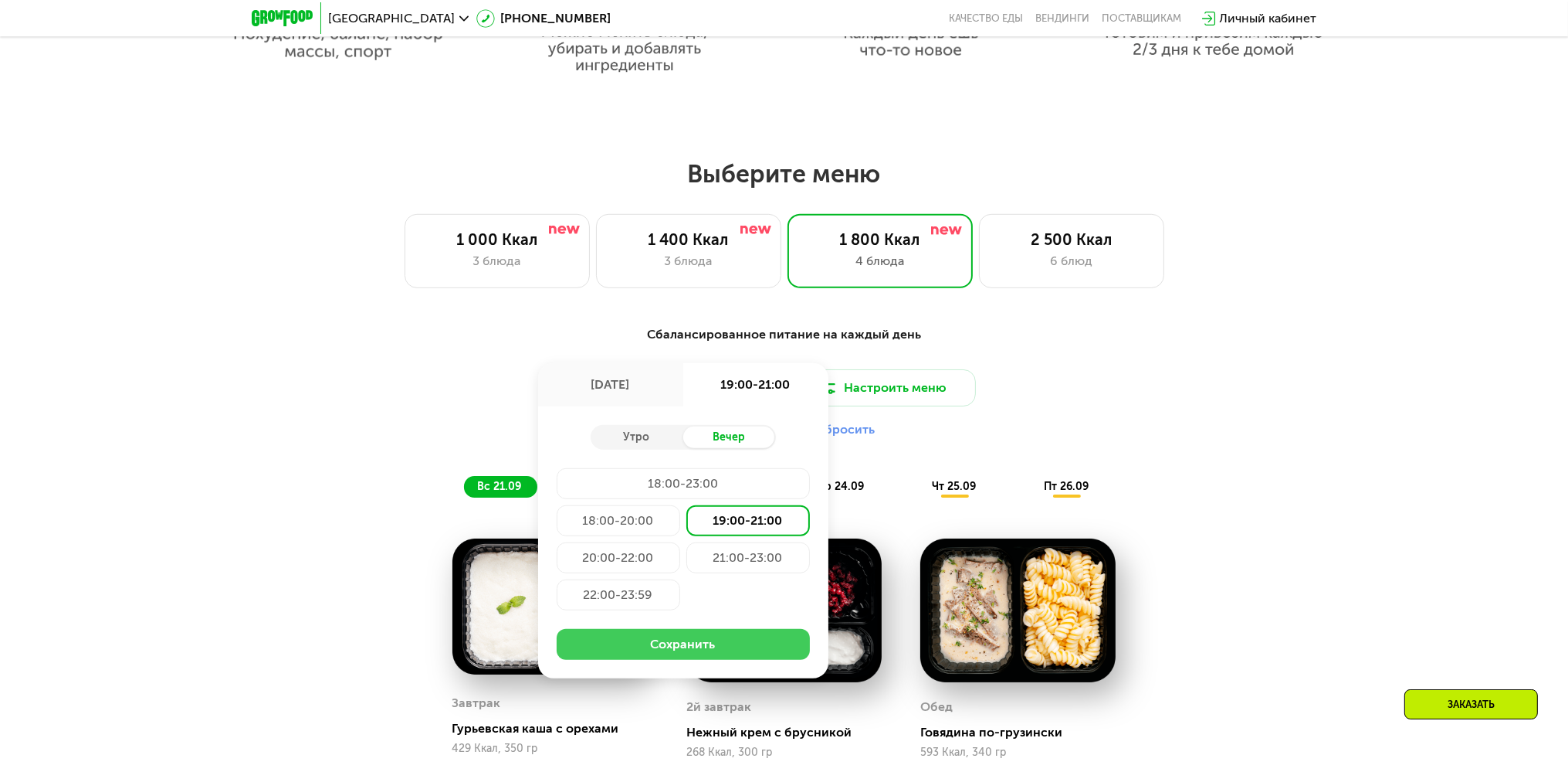
click at [721, 640] on button "Сохранить" at bounding box center [683, 644] width 253 height 31
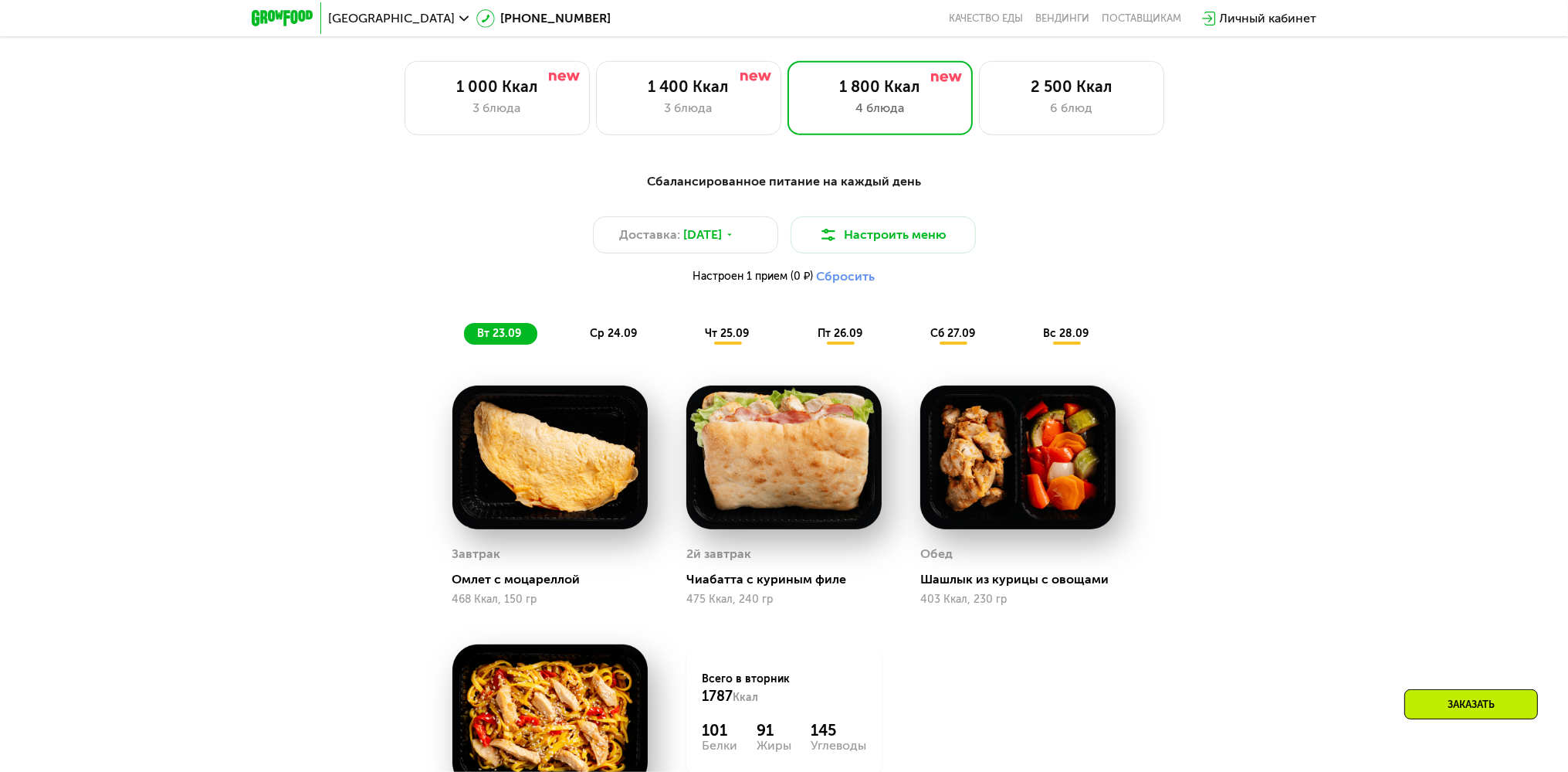
scroll to position [1396, 0]
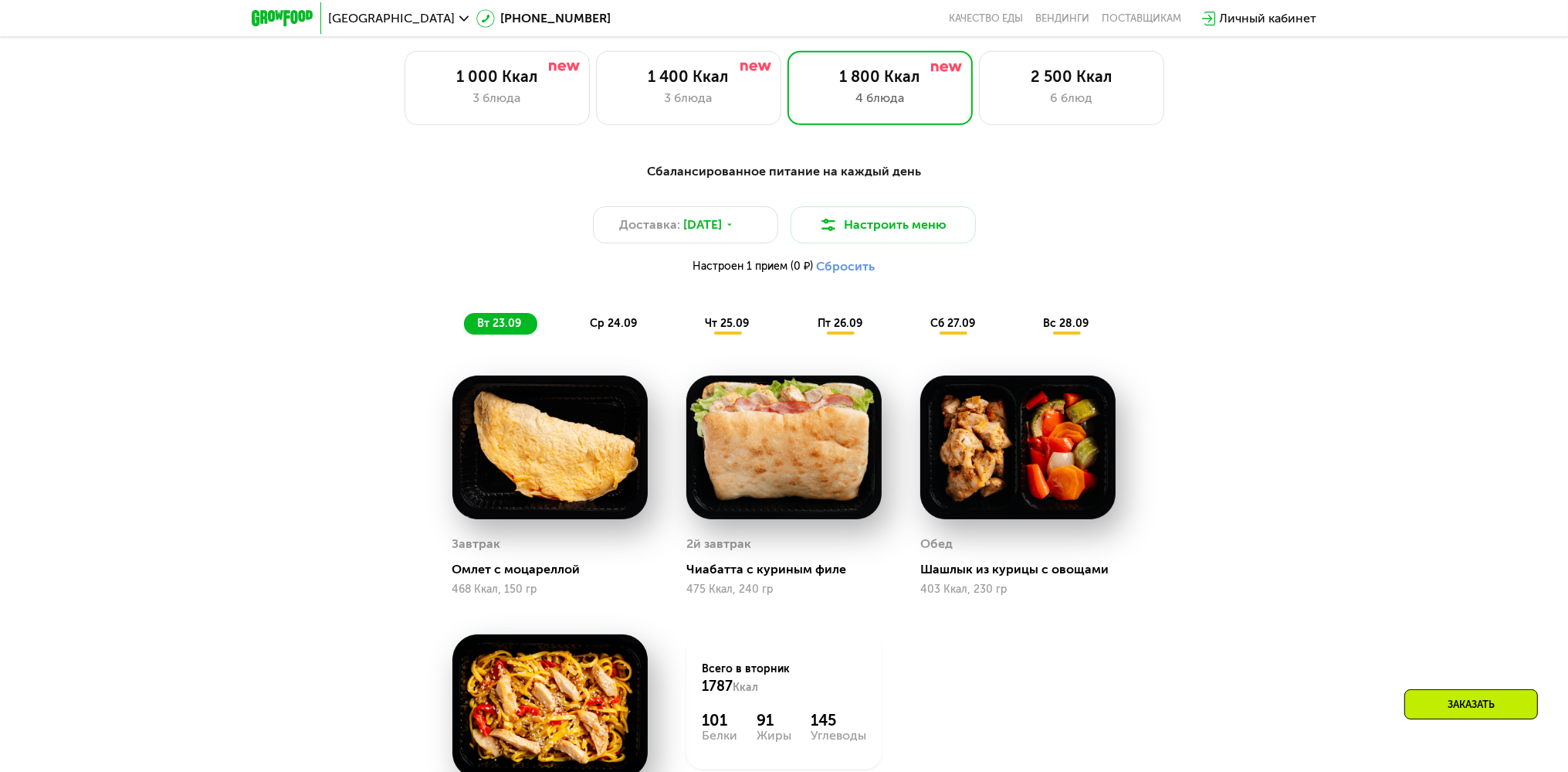
click at [623, 330] on span "ср 24.09" at bounding box center [613, 323] width 47 height 13
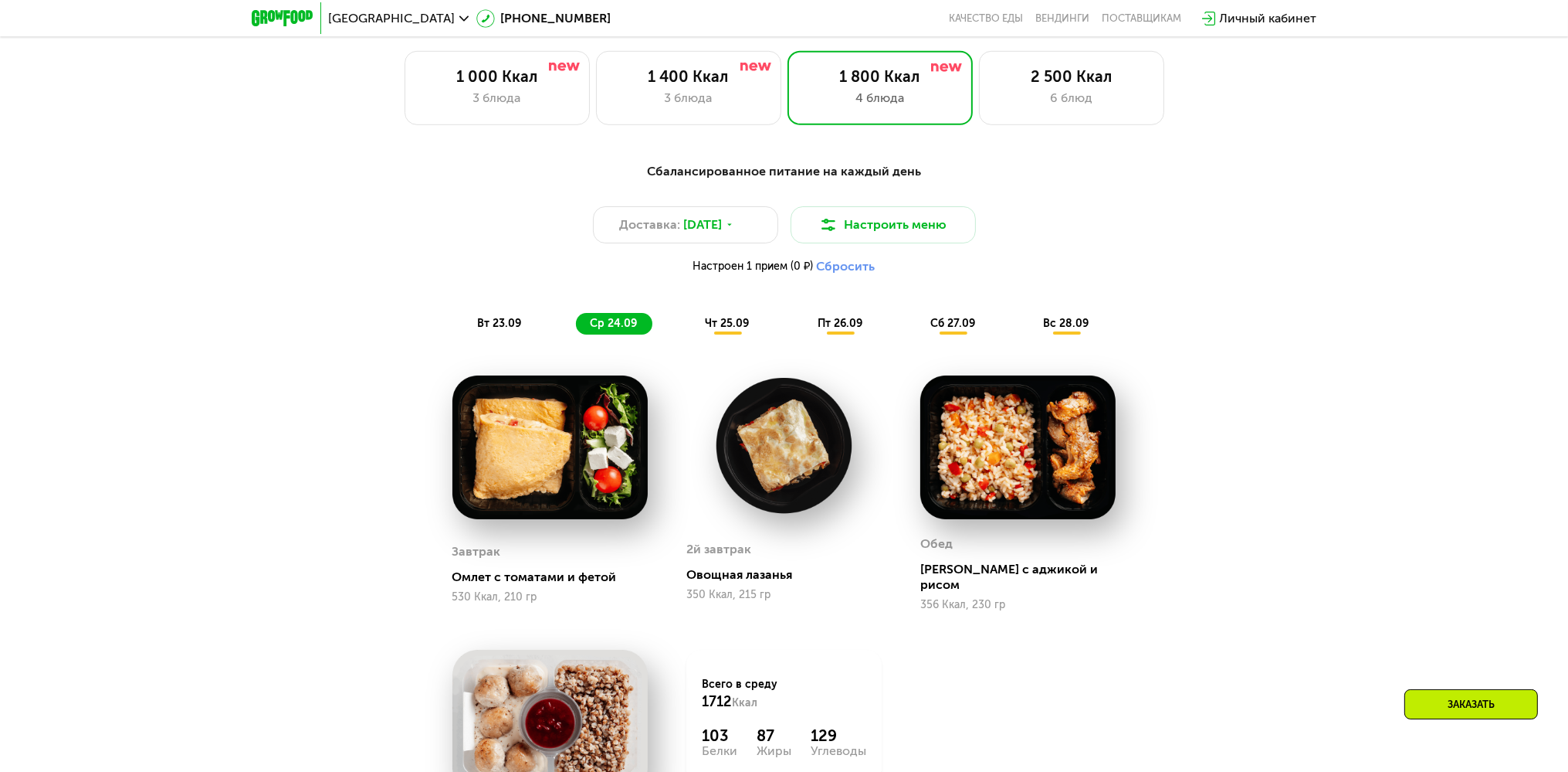
click at [729, 330] on span "чт 25.09" at bounding box center [727, 323] width 44 height 13
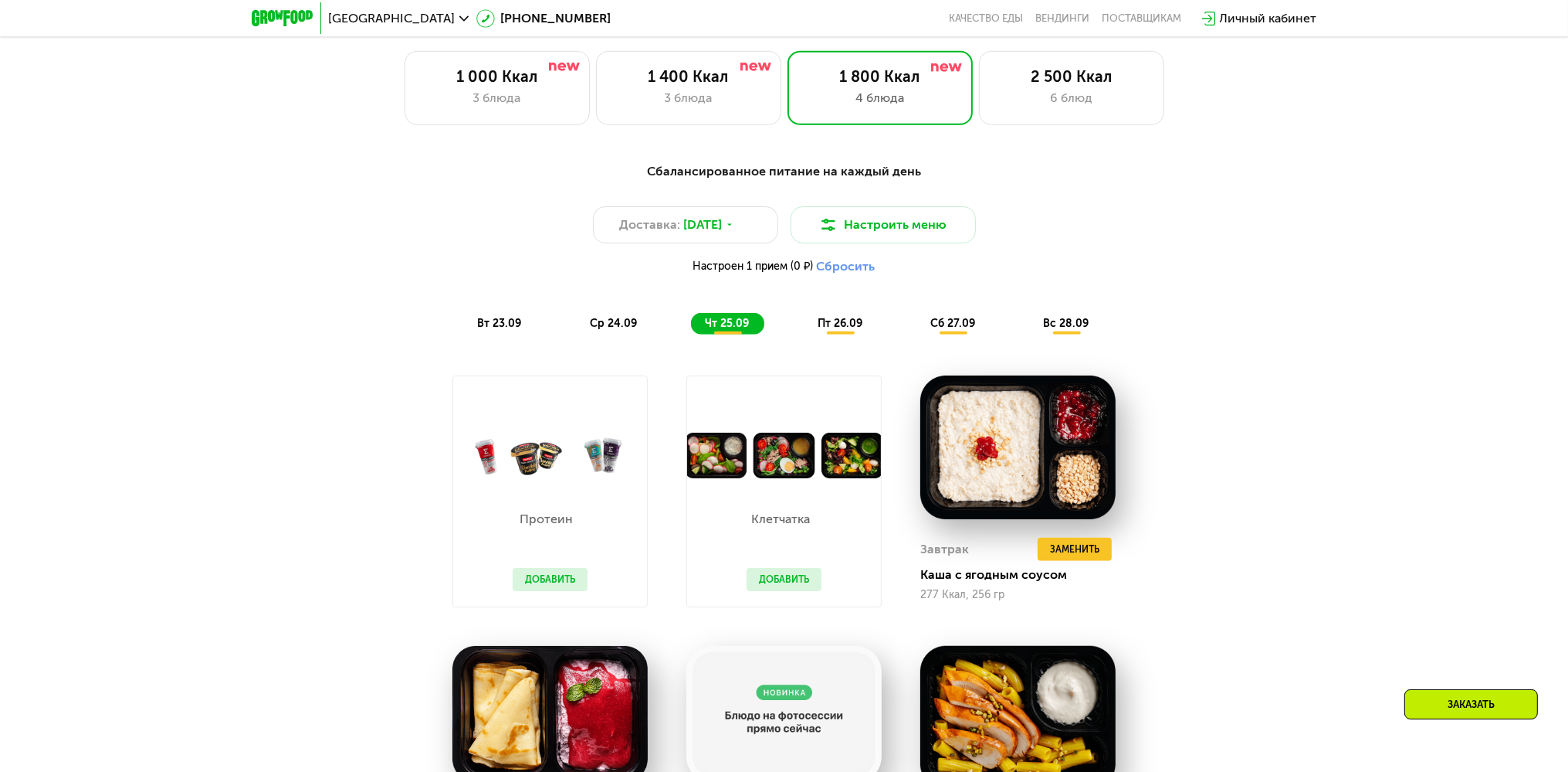
click at [851, 330] on span "пт 26.09" at bounding box center [841, 323] width 45 height 13
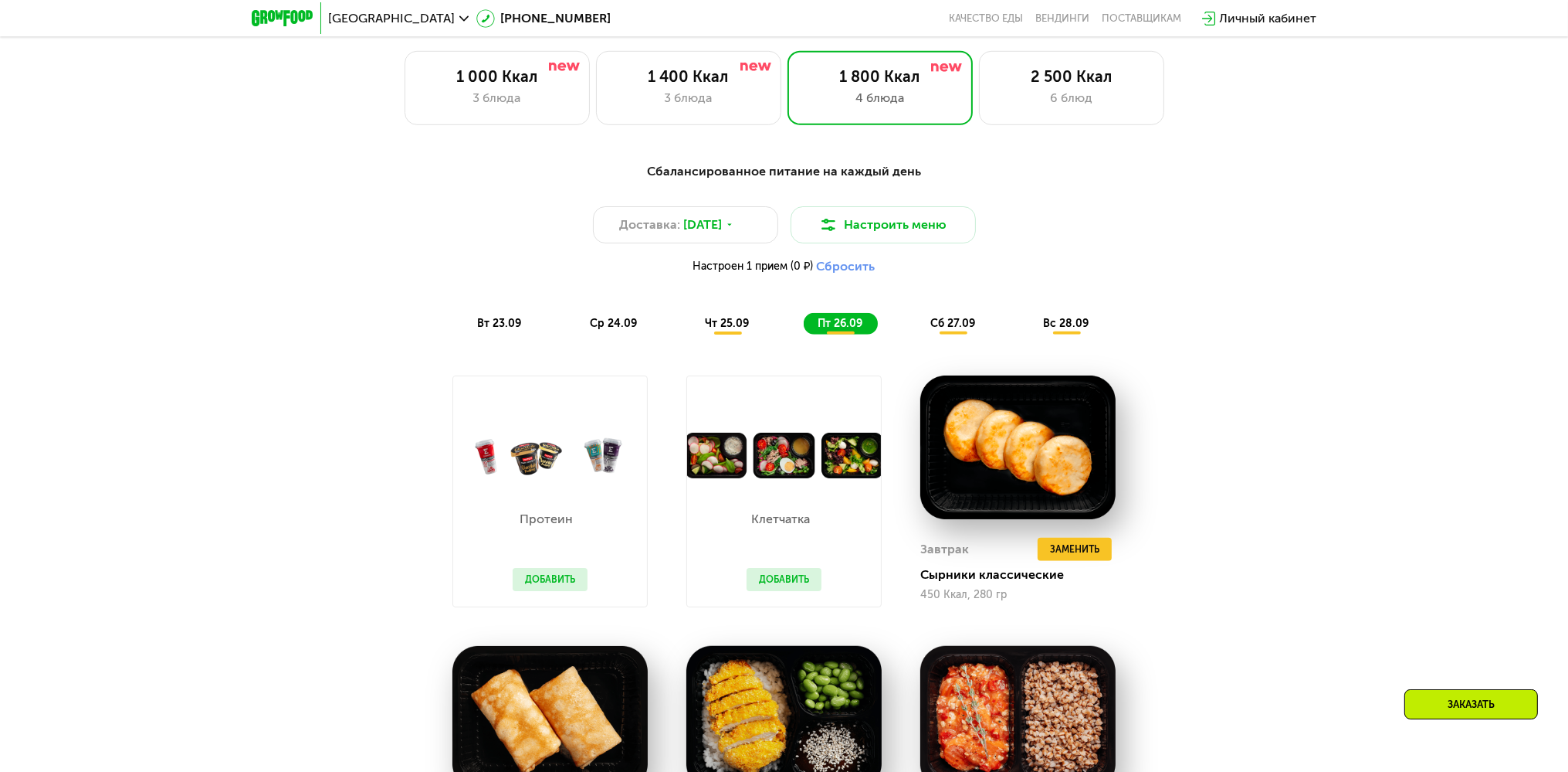
click at [968, 326] on span "сб 27.09" at bounding box center [953, 323] width 45 height 13
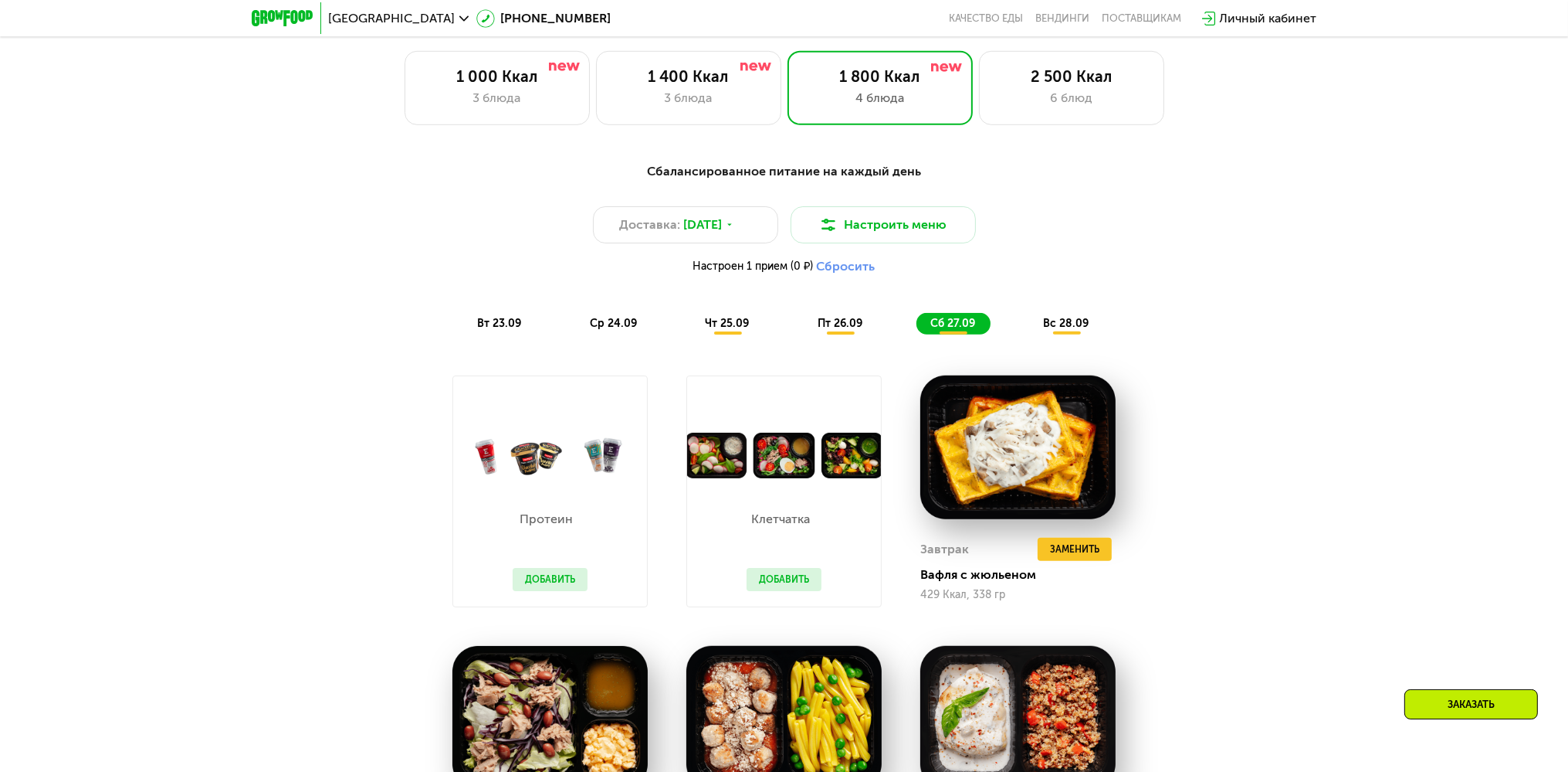
click at [1084, 330] on span "вс 28.09" at bounding box center [1065, 323] width 46 height 13
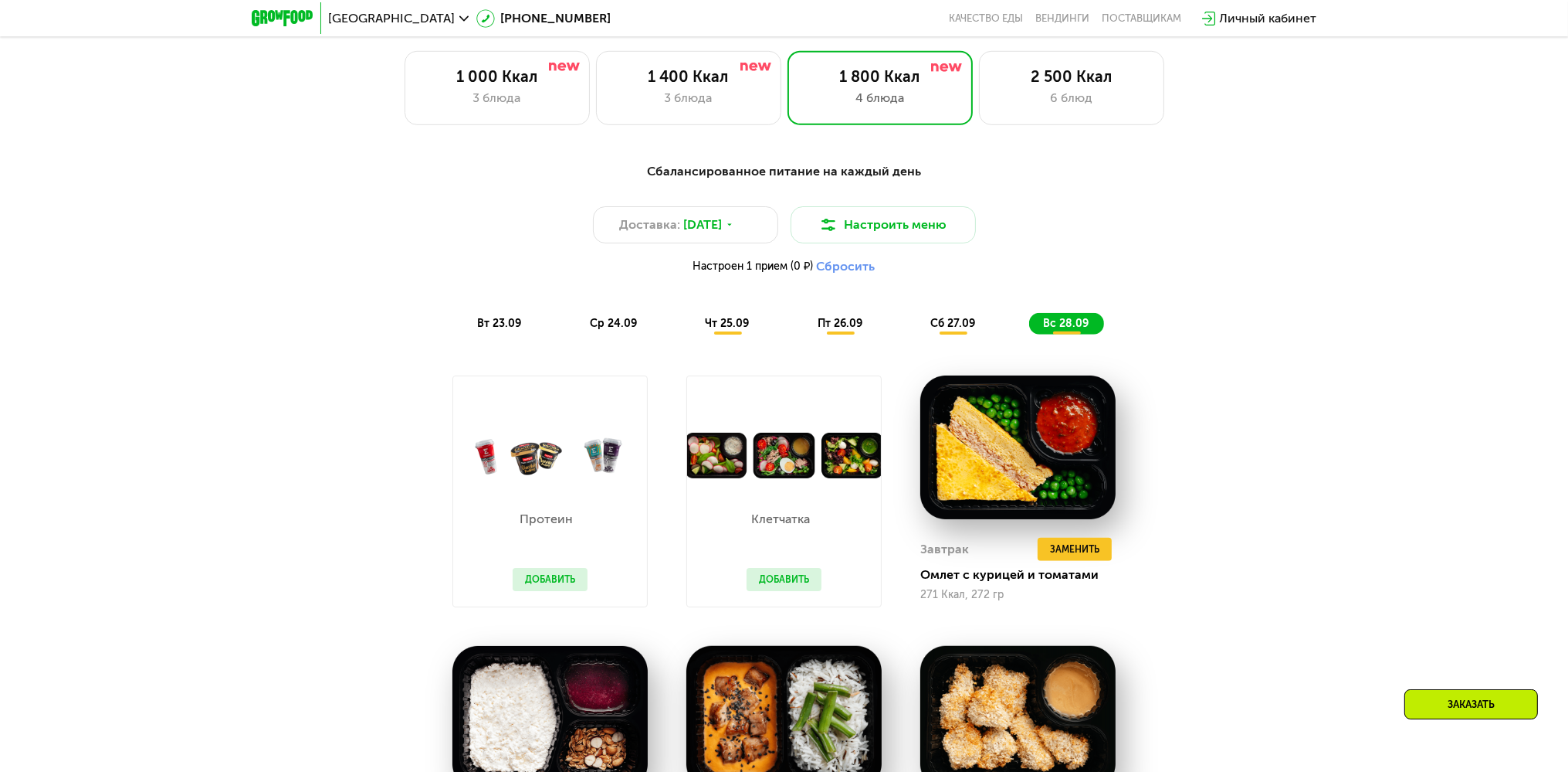
click at [517, 328] on span "вт 23.09" at bounding box center [499, 323] width 44 height 13
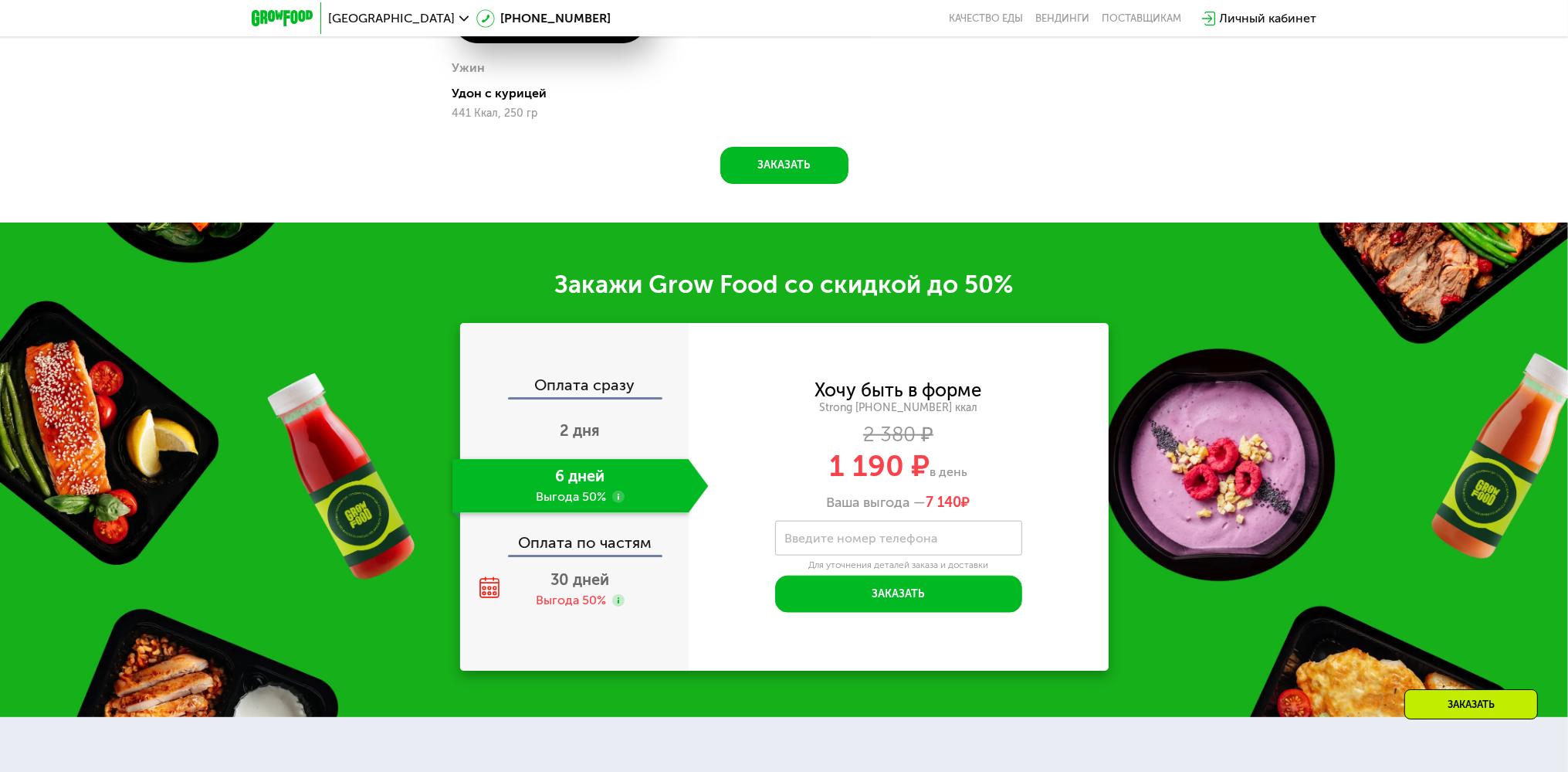
scroll to position [1558, 0]
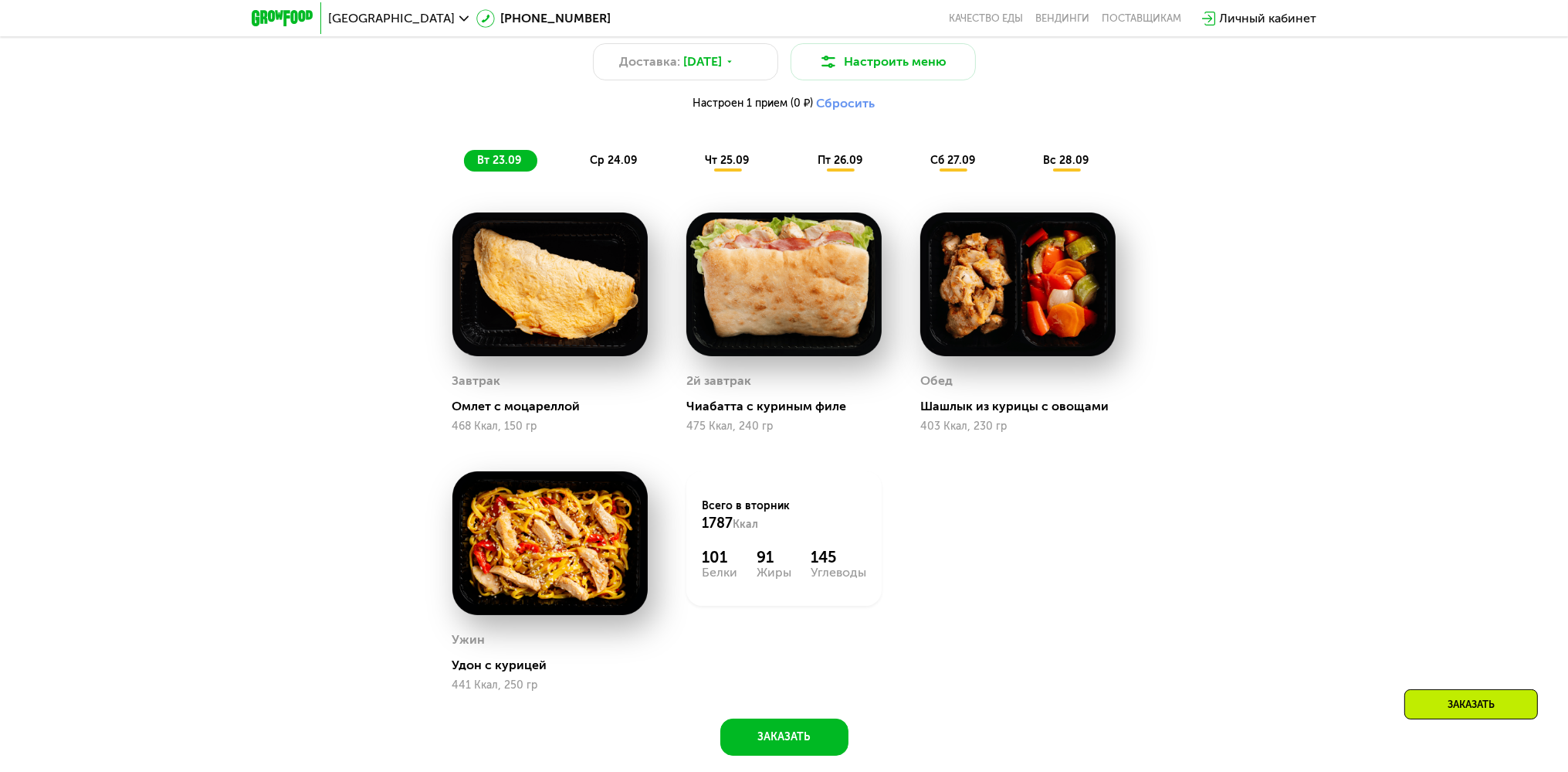
click at [625, 166] on span "ср 24.09" at bounding box center [613, 161] width 47 height 13
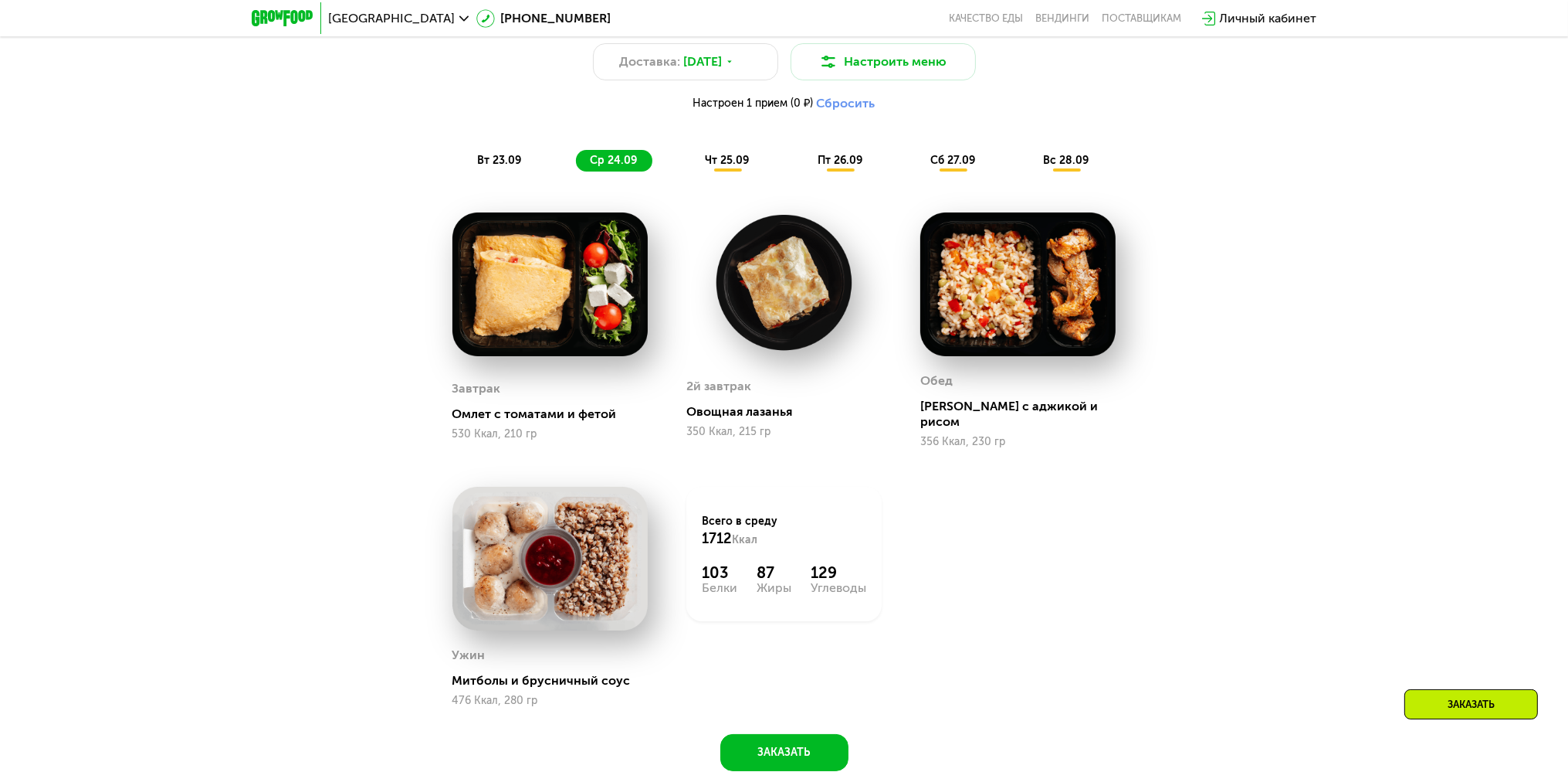
click at [523, 158] on div "вт 23.09" at bounding box center [501, 161] width 73 height 22
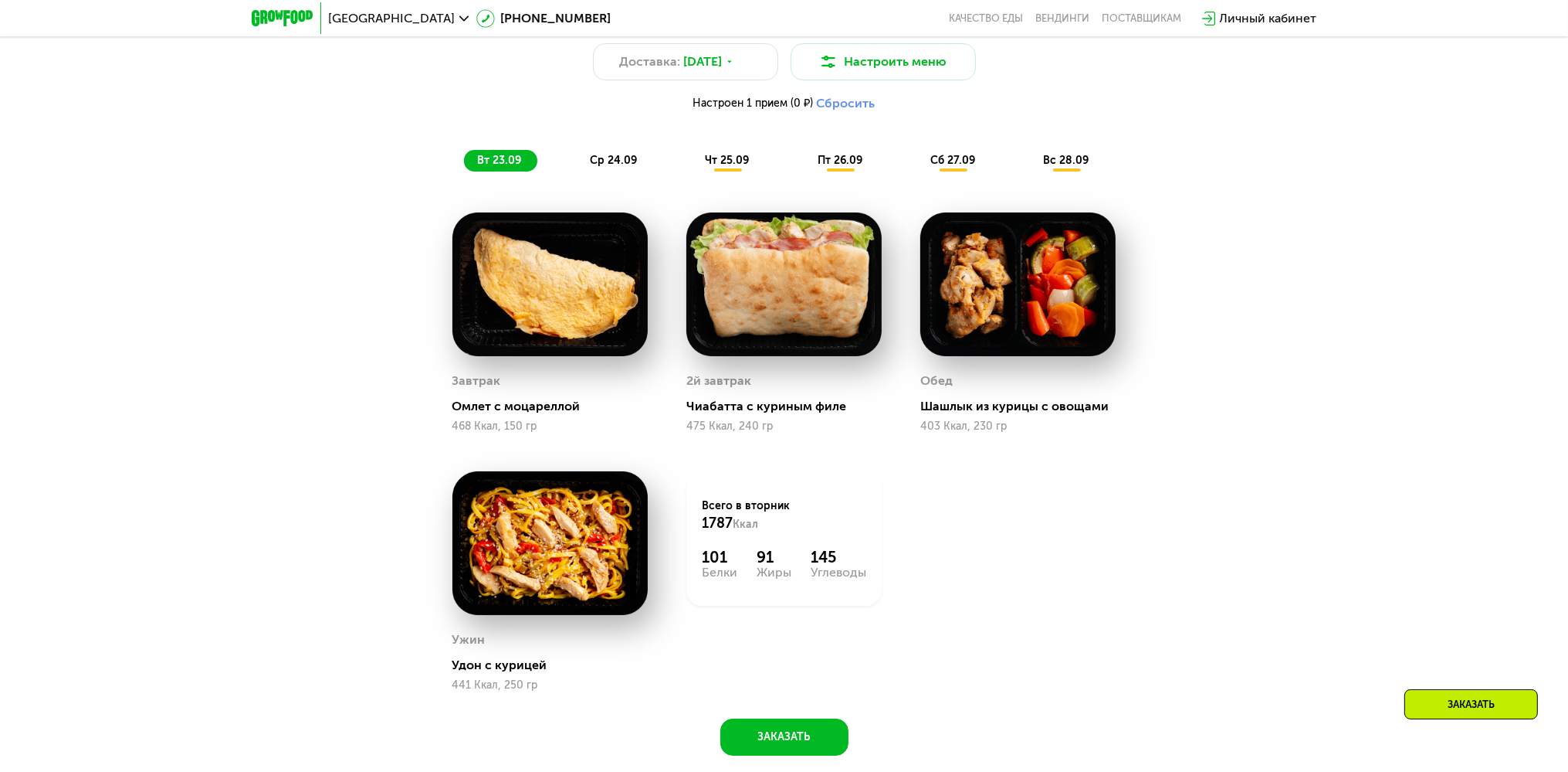
click at [601, 166] on span "ср 24.09" at bounding box center [613, 161] width 47 height 13
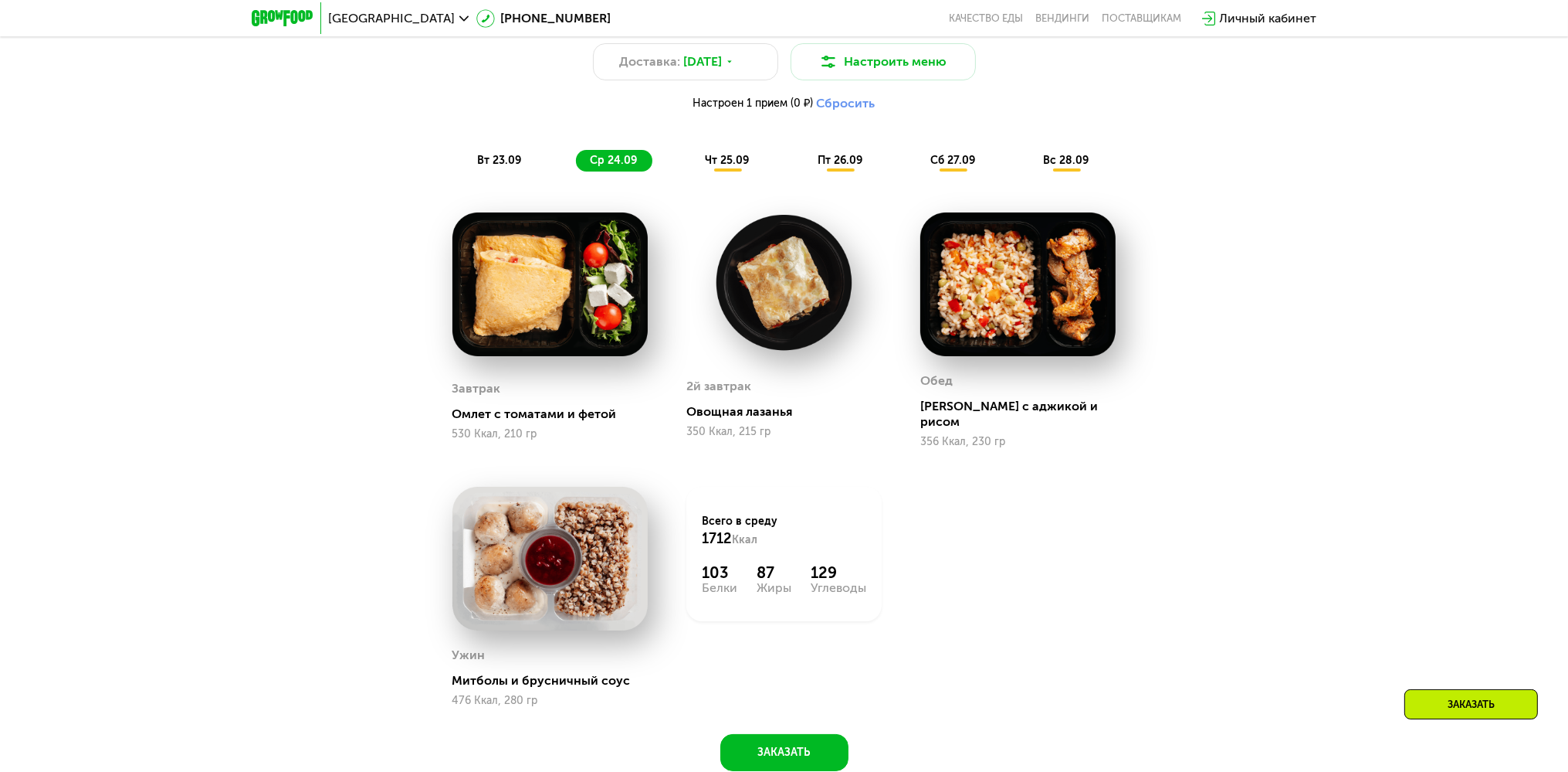
click at [736, 167] on span "чт 25.09" at bounding box center [727, 161] width 44 height 13
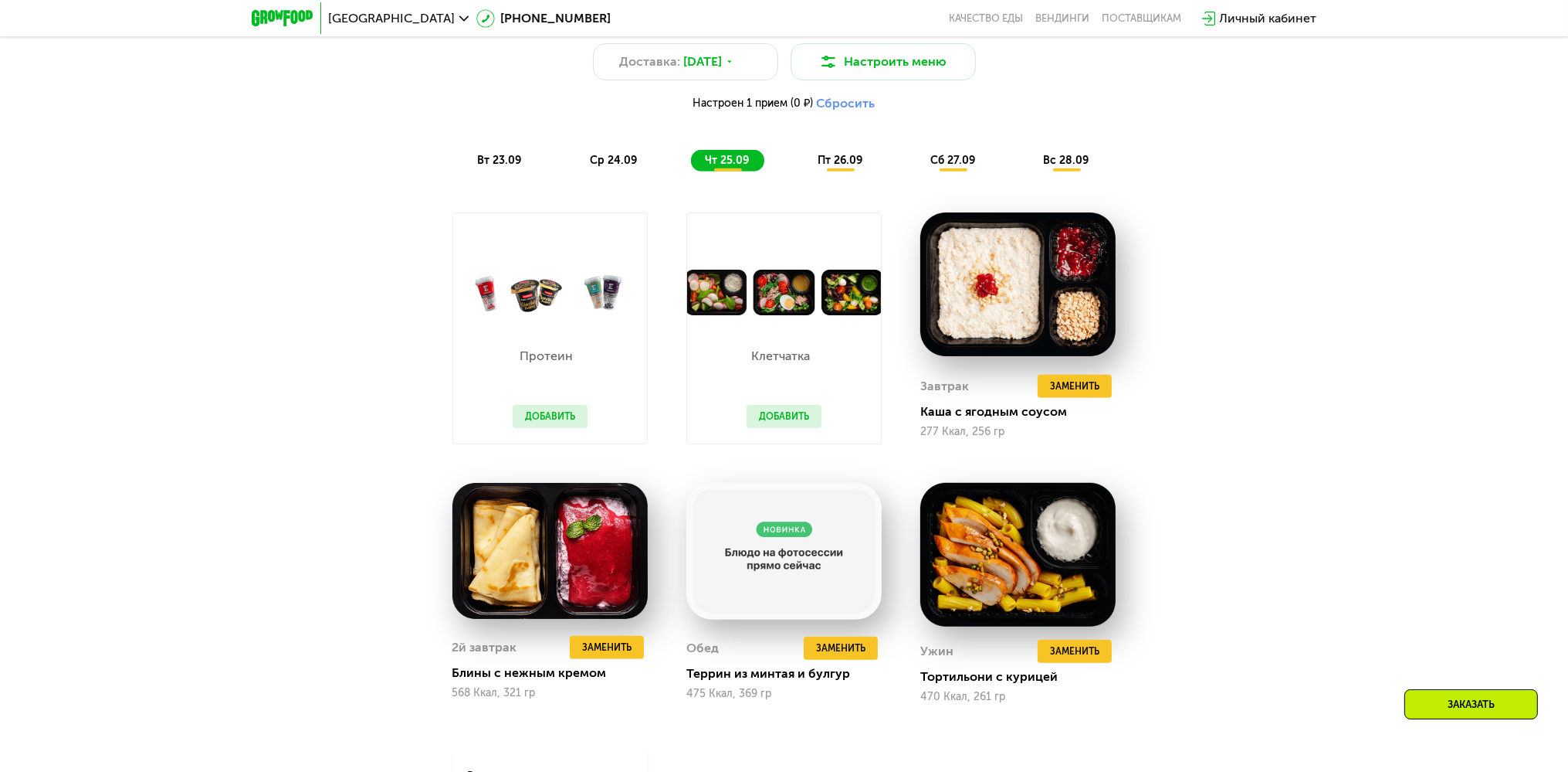
click at [588, 164] on div "ср 24.09" at bounding box center [614, 161] width 77 height 22
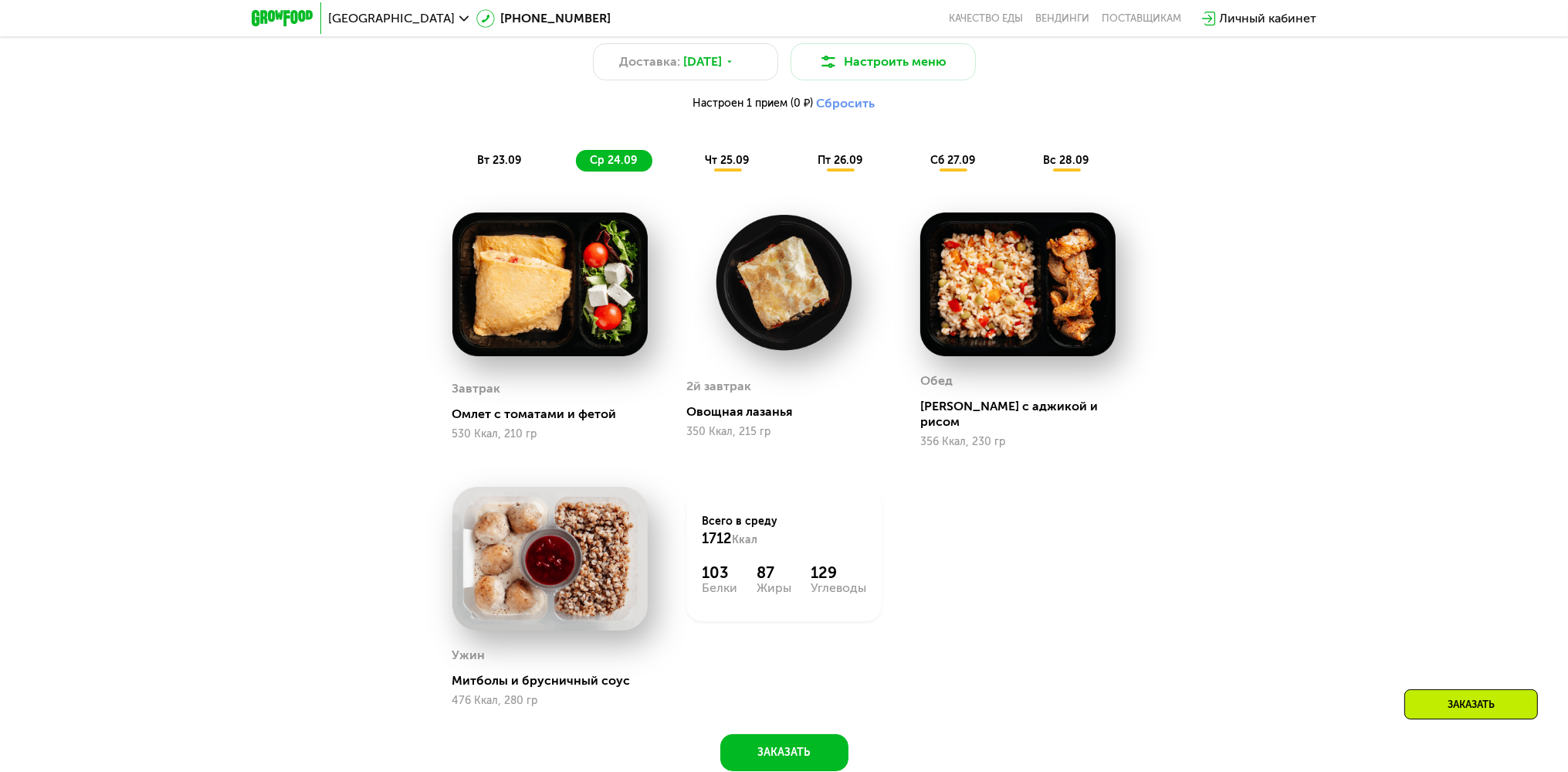
click at [712, 162] on span "чт 25.09" at bounding box center [727, 161] width 44 height 13
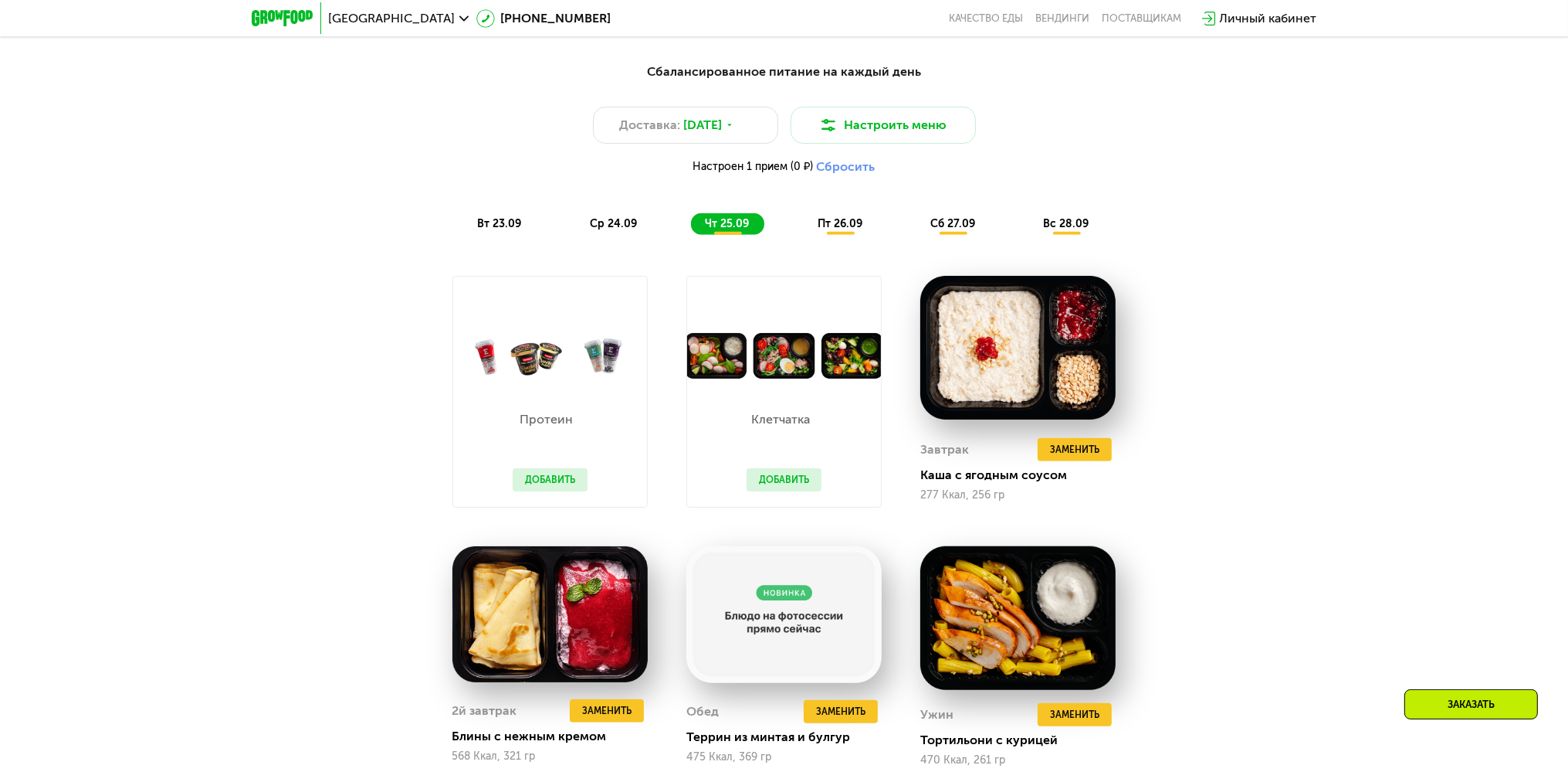
scroll to position [1477, 0]
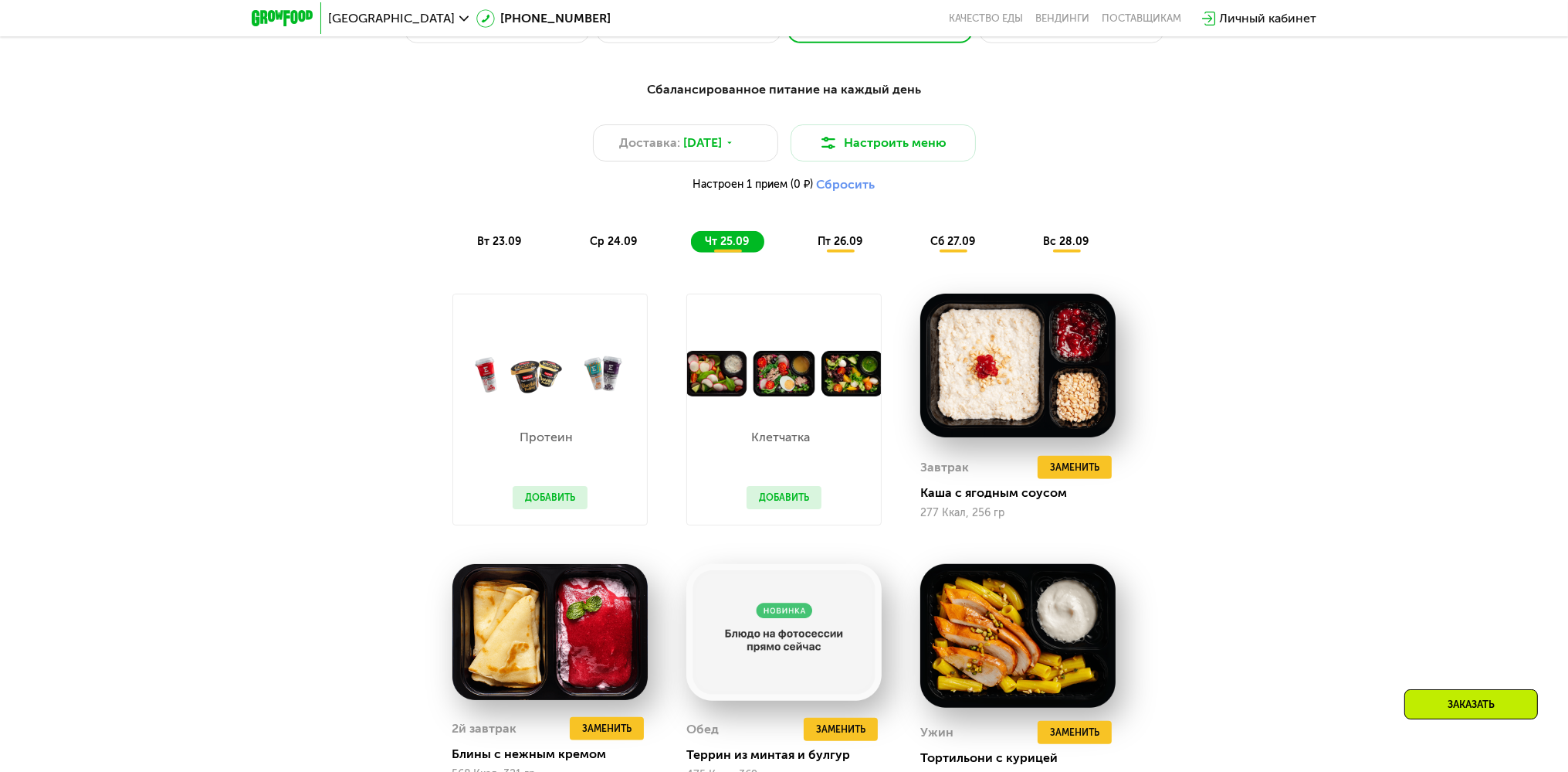
drag, startPoint x: 831, startPoint y: 241, endPoint x: 1029, endPoint y: 258, distance: 198.7
click at [830, 241] on span "пт 26.09" at bounding box center [841, 242] width 45 height 13
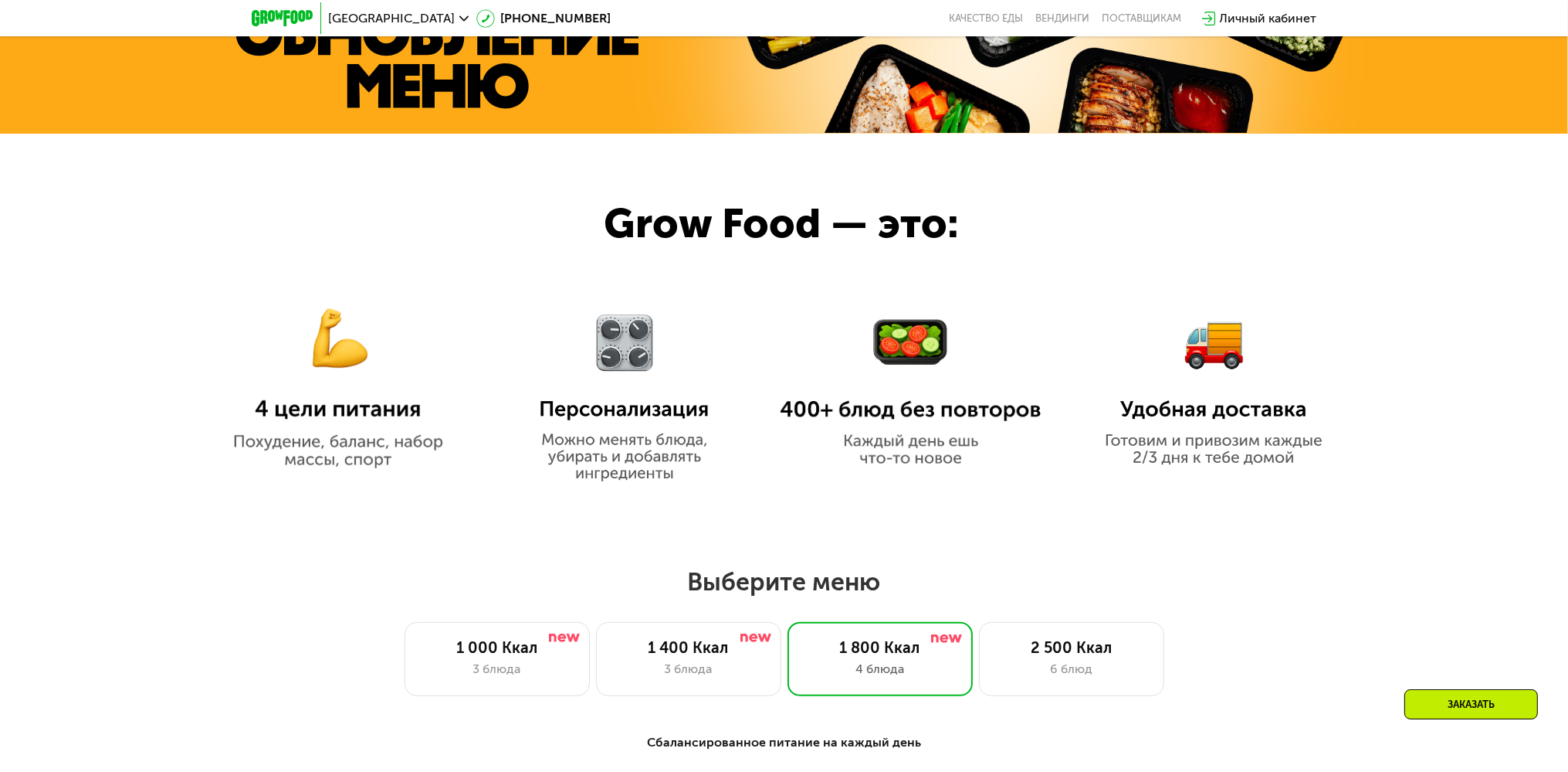
scroll to position [1396, 0]
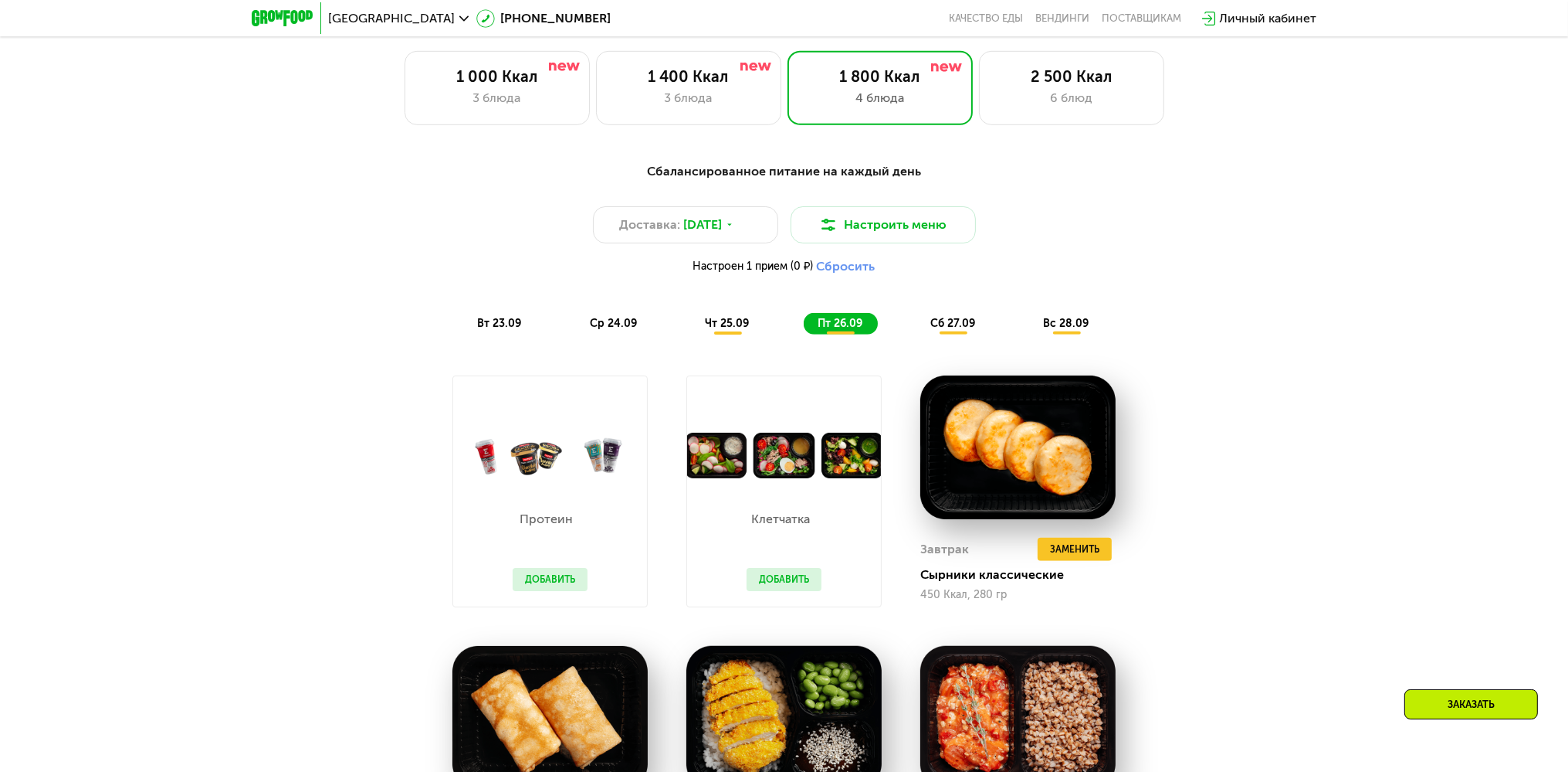
click at [959, 330] on span "сб 27.09" at bounding box center [953, 323] width 45 height 13
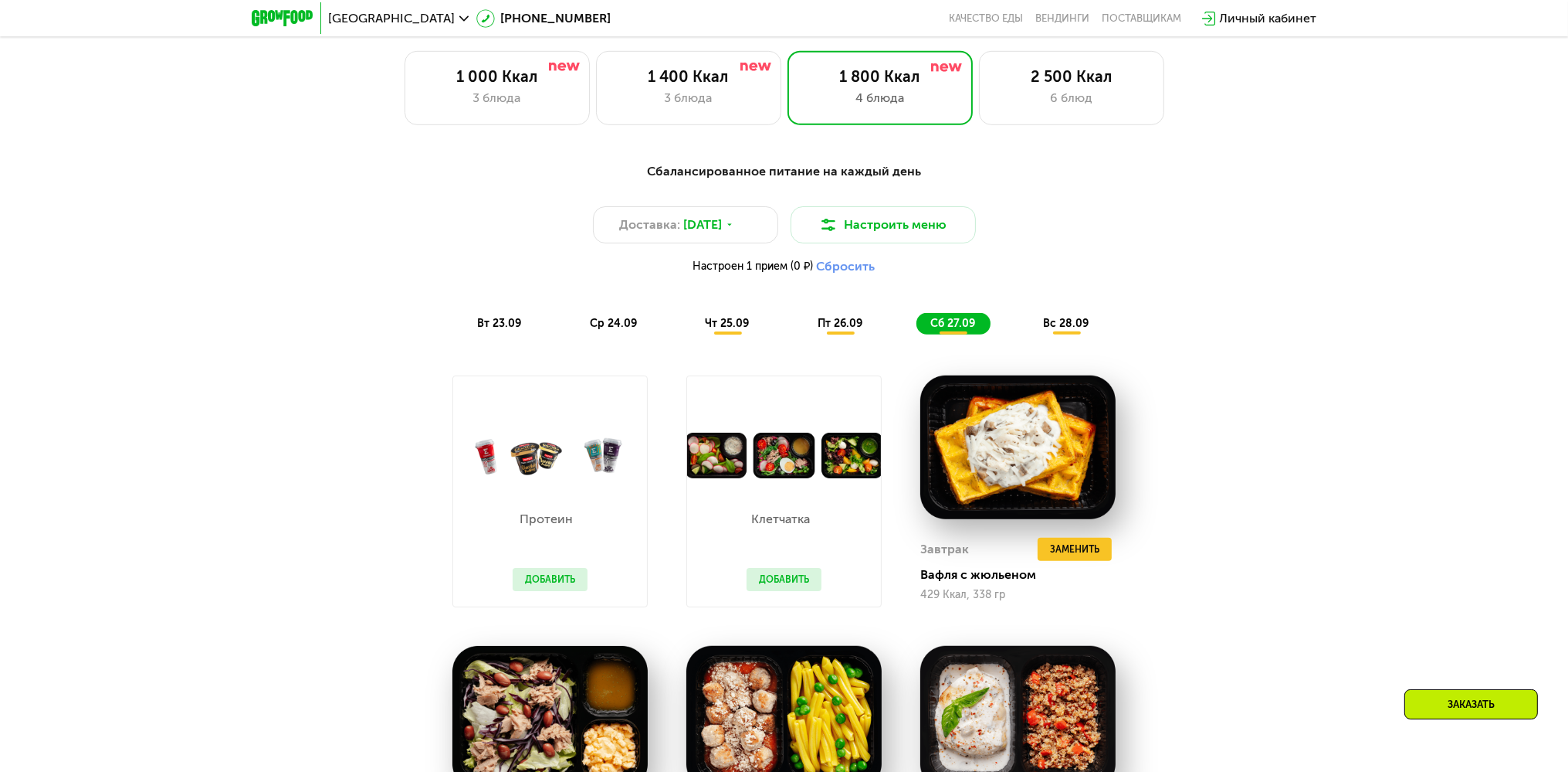
click at [1075, 330] on span "вс 28.09" at bounding box center [1065, 323] width 46 height 13
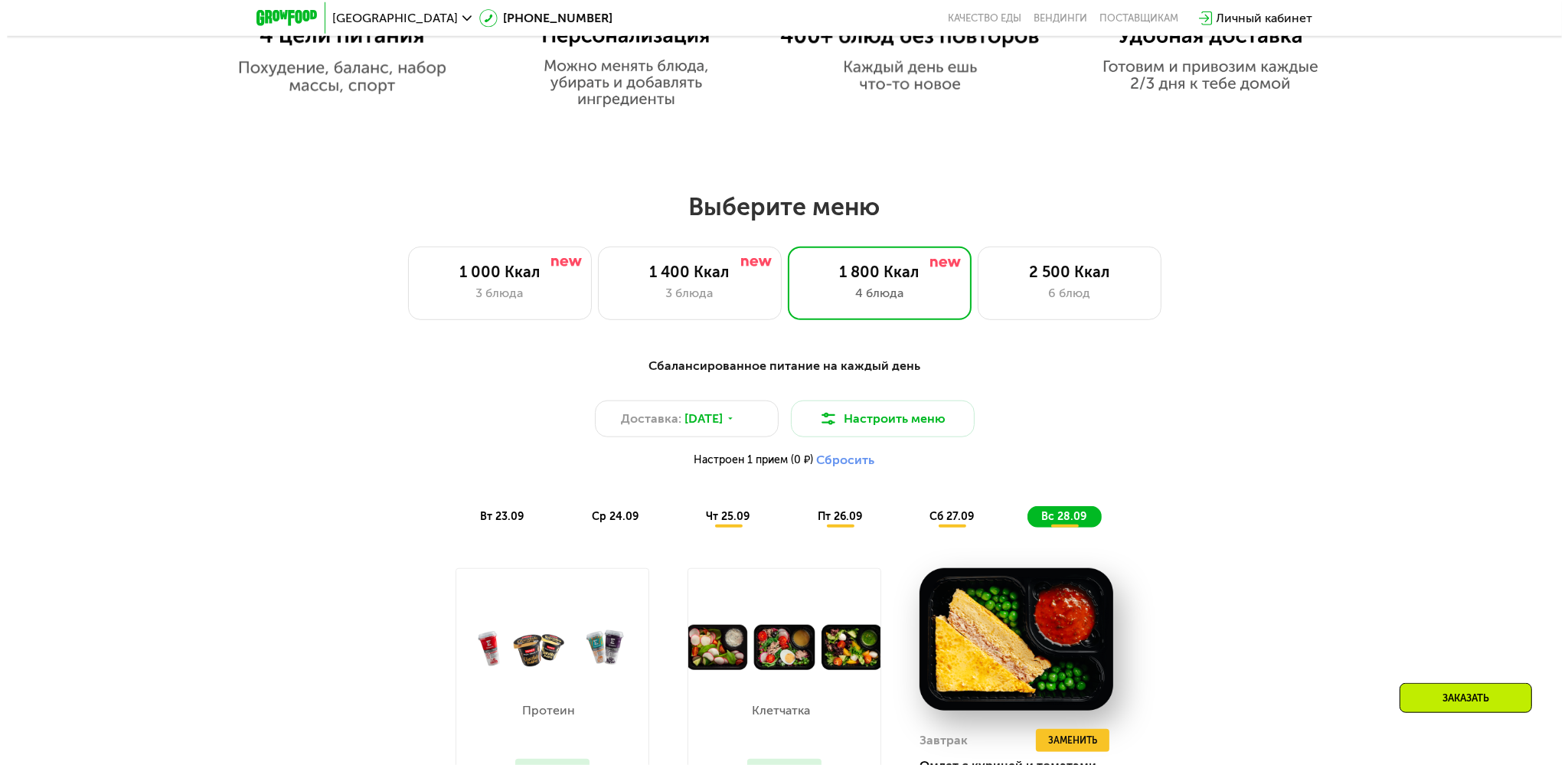
scroll to position [1221, 0]
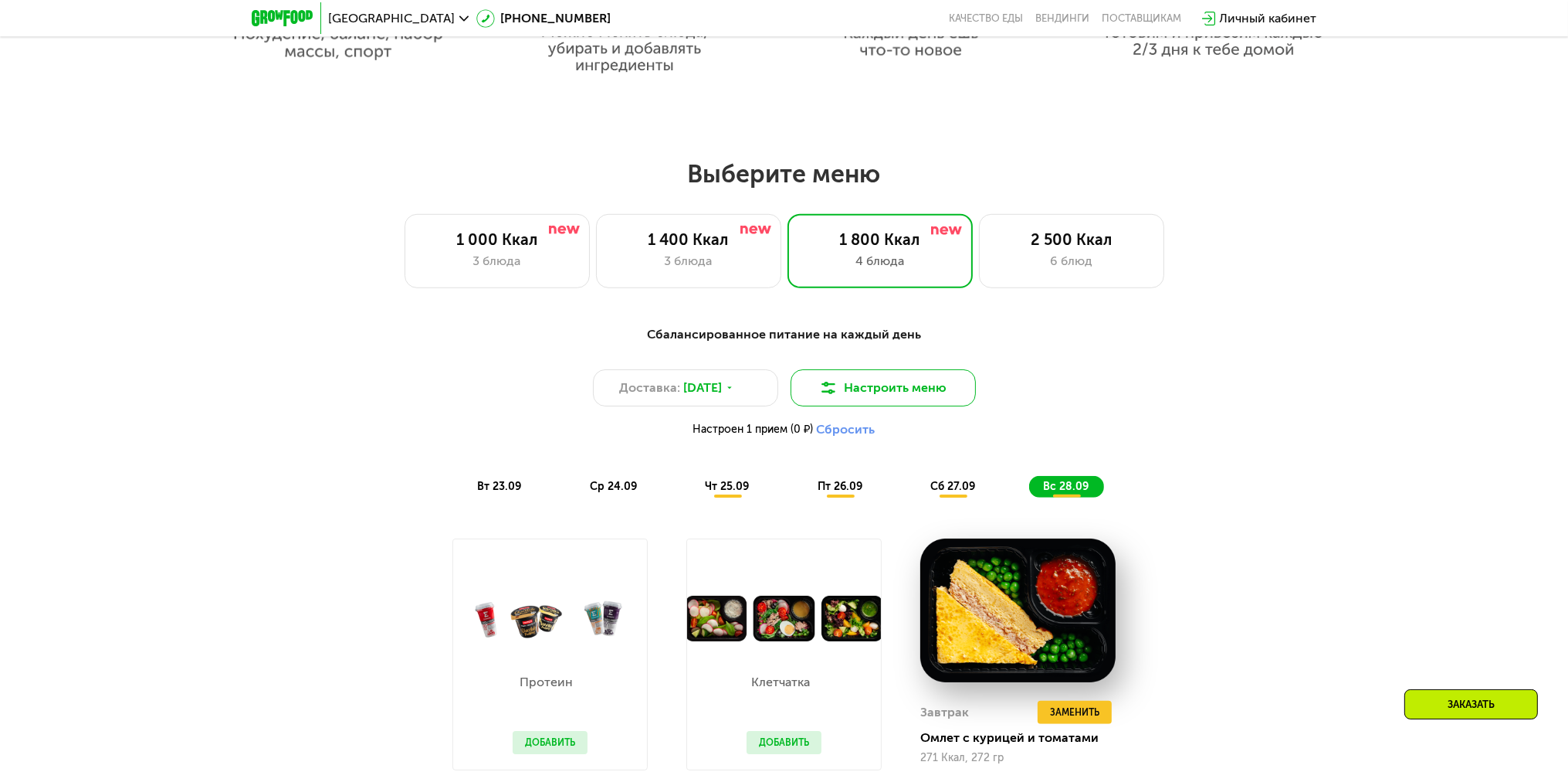
click at [868, 391] on button "Настроить меню" at bounding box center [883, 387] width 186 height 37
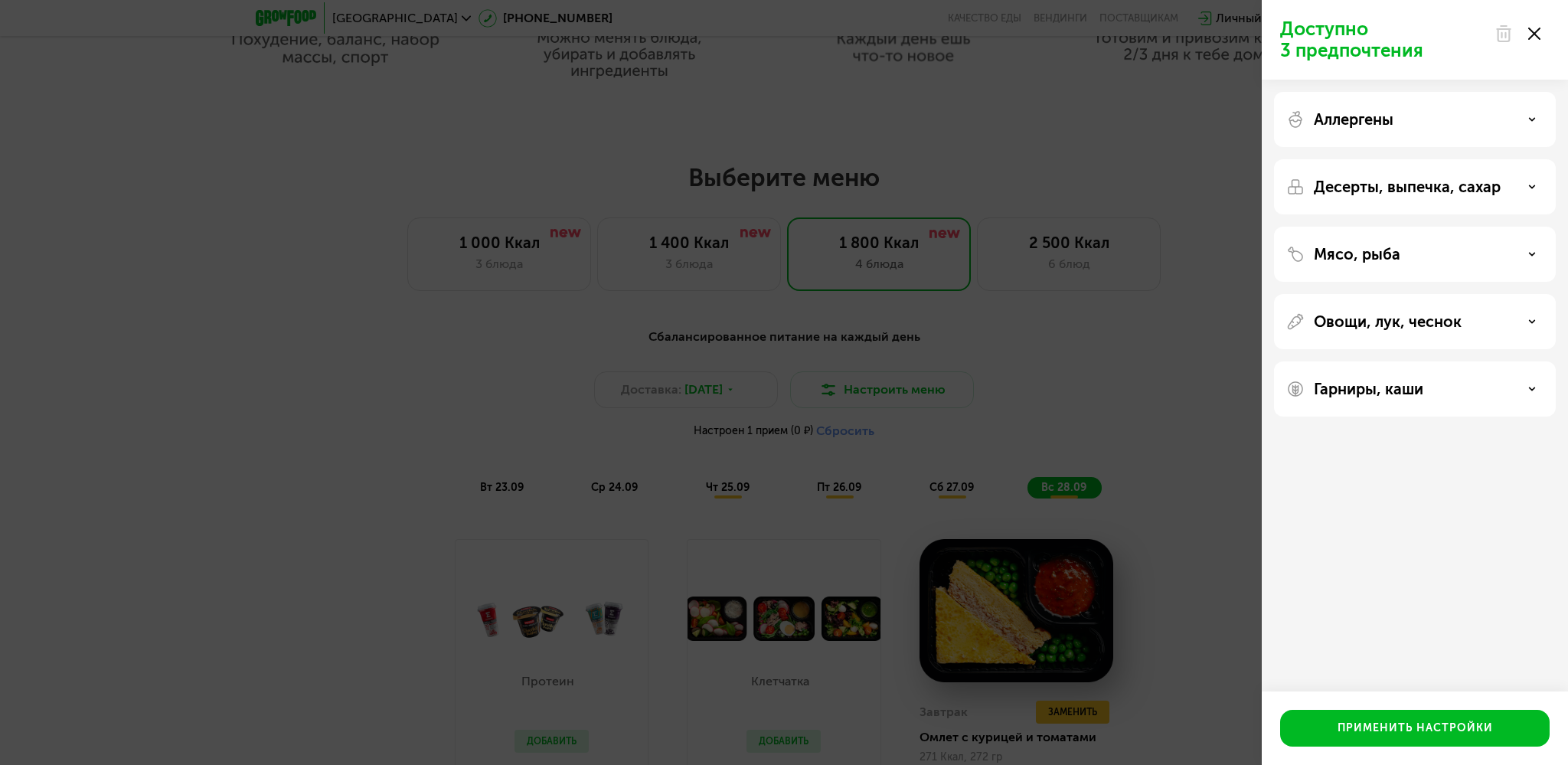
click at [1415, 262] on div "Мясо, рыба" at bounding box center [1415, 254] width 257 height 18
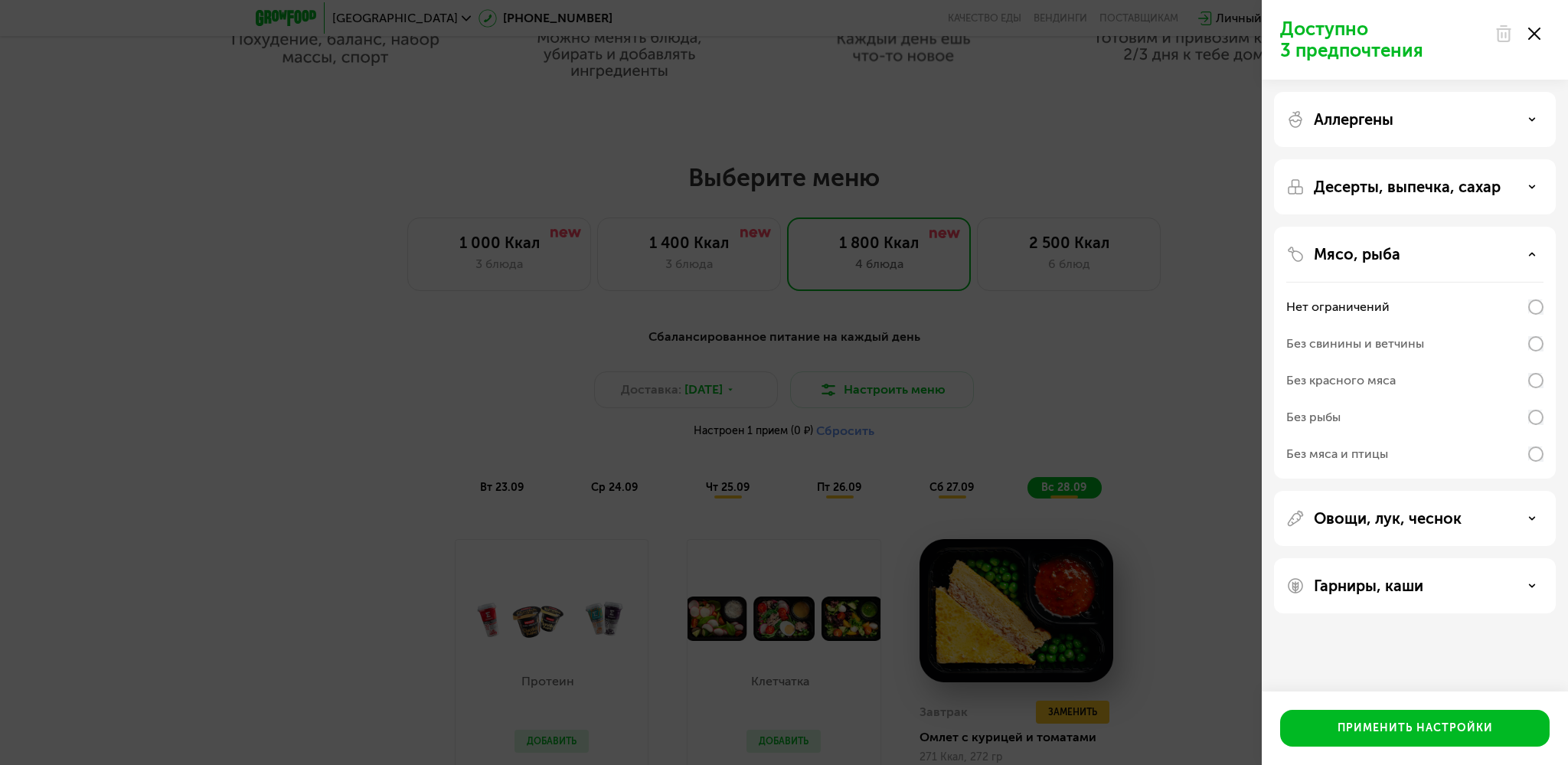
click at [1314, 456] on div "Без мяса и птицы" at bounding box center [1337, 454] width 102 height 18
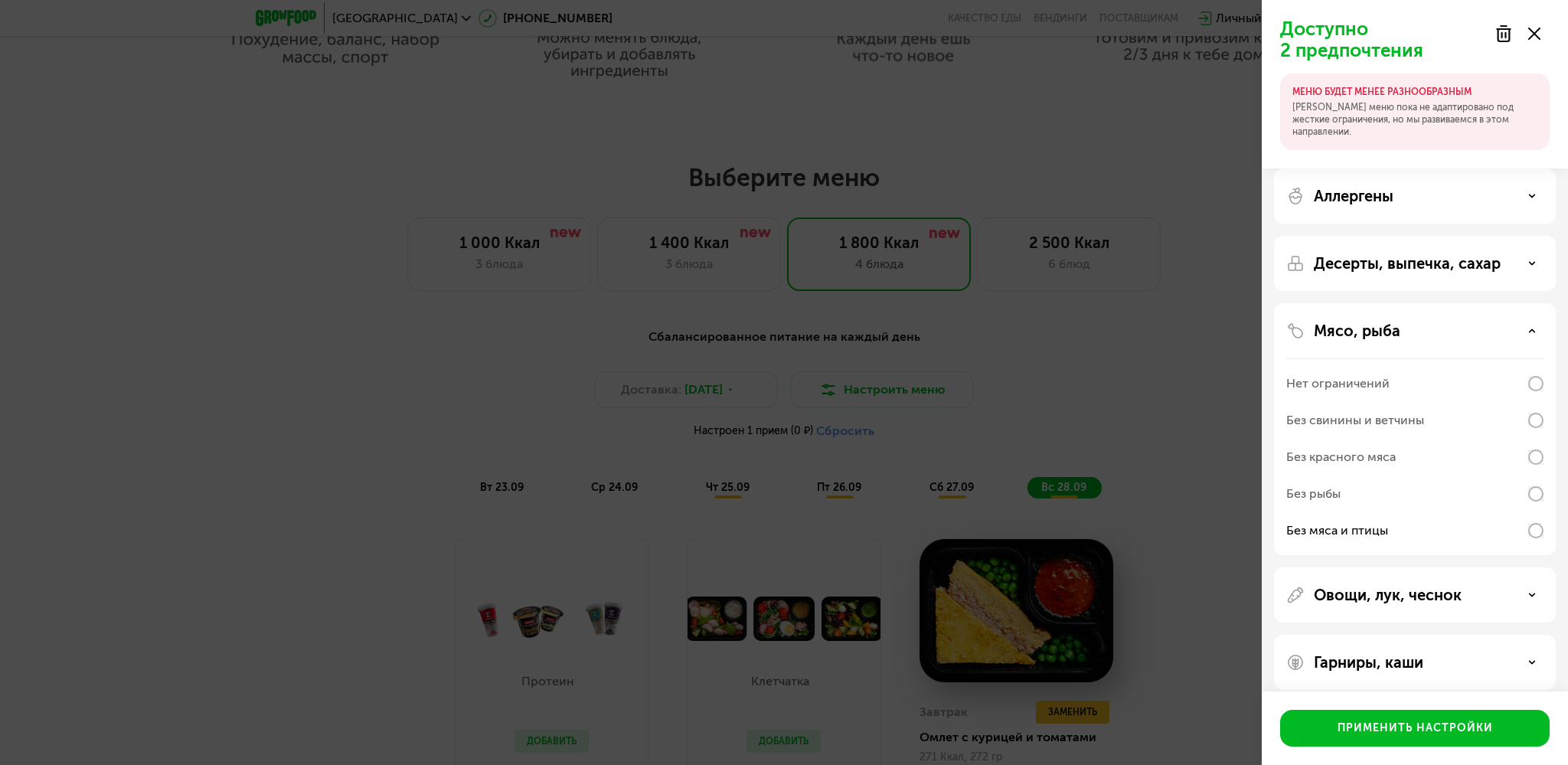
click at [1368, 381] on div "Нет ограничений" at bounding box center [1338, 384] width 103 height 18
